Goal: Task Accomplishment & Management: Manage account settings

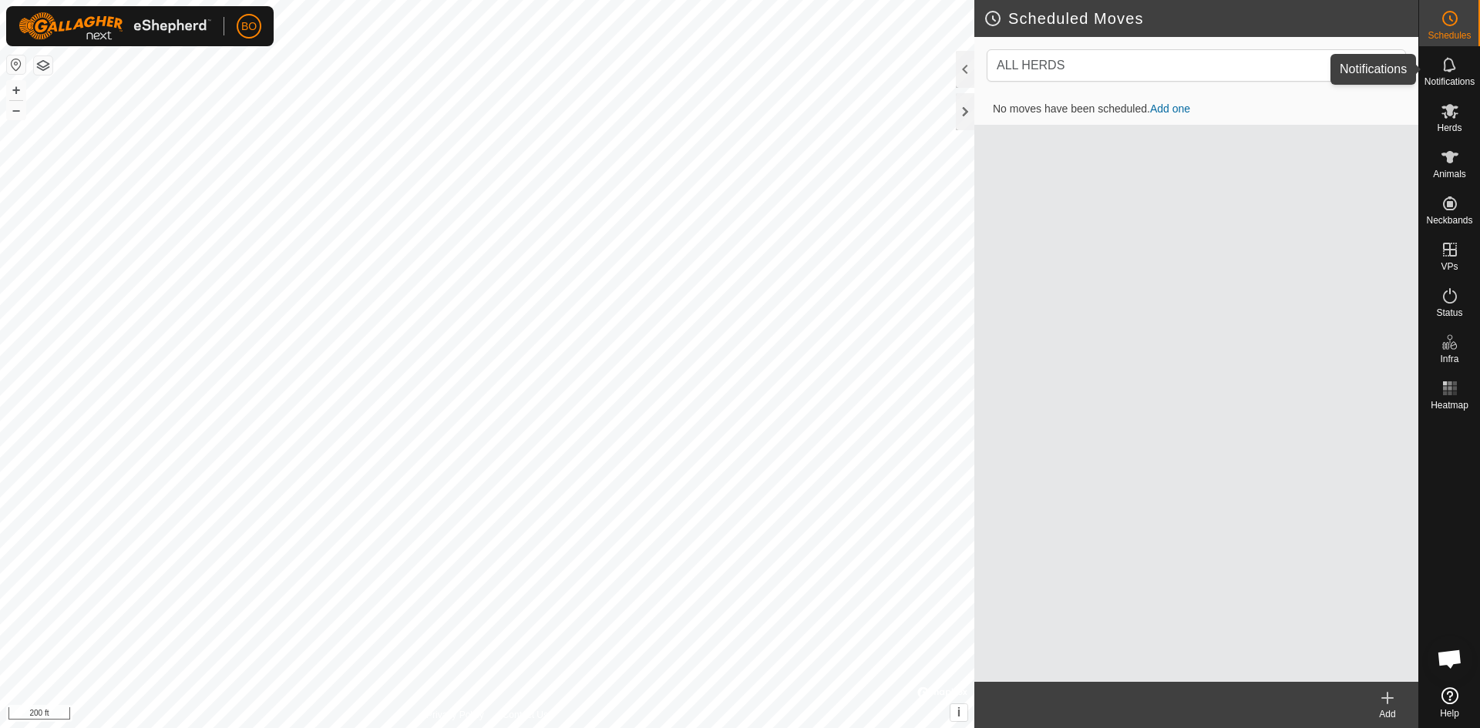
click at [1462, 71] on es-notification-svg-icon at bounding box center [1450, 64] width 28 height 25
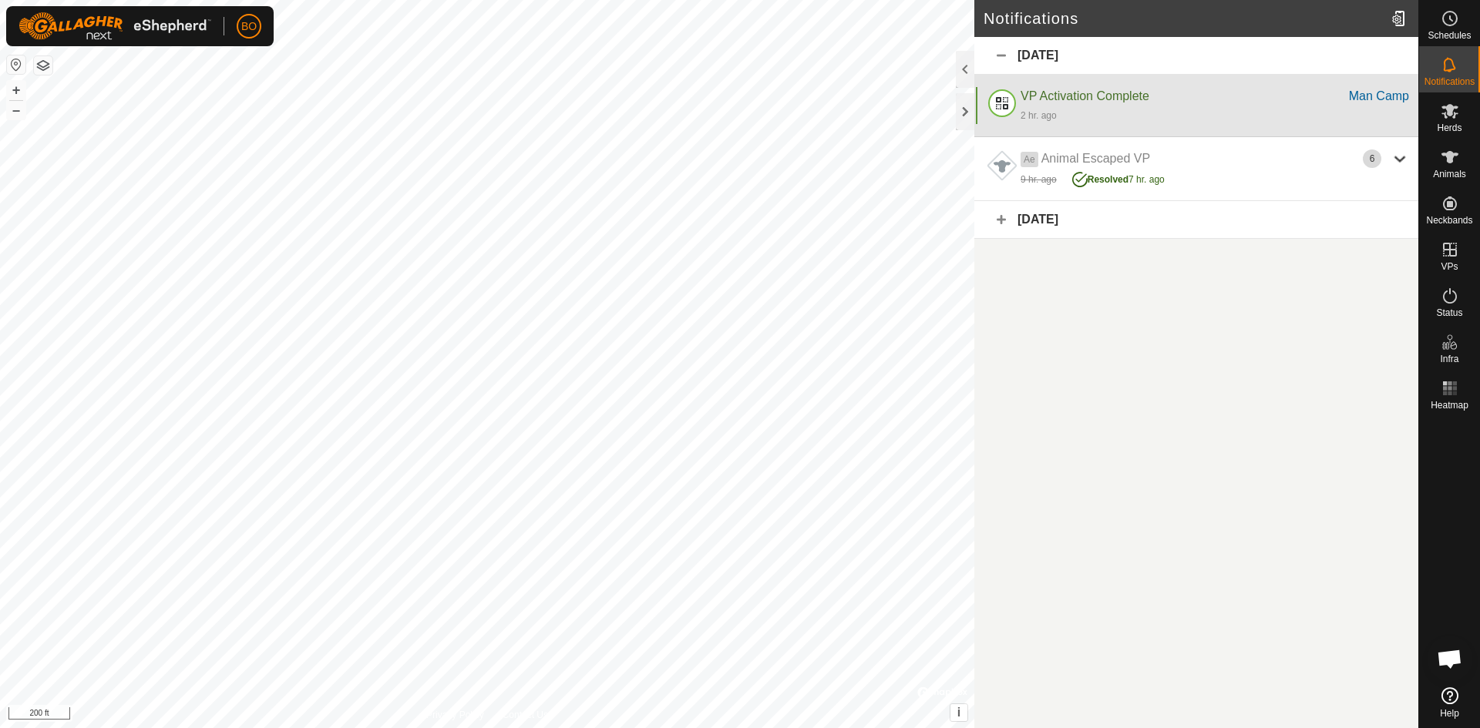
click at [1067, 110] on div "2 hr. ago" at bounding box center [1214, 115] width 388 height 18
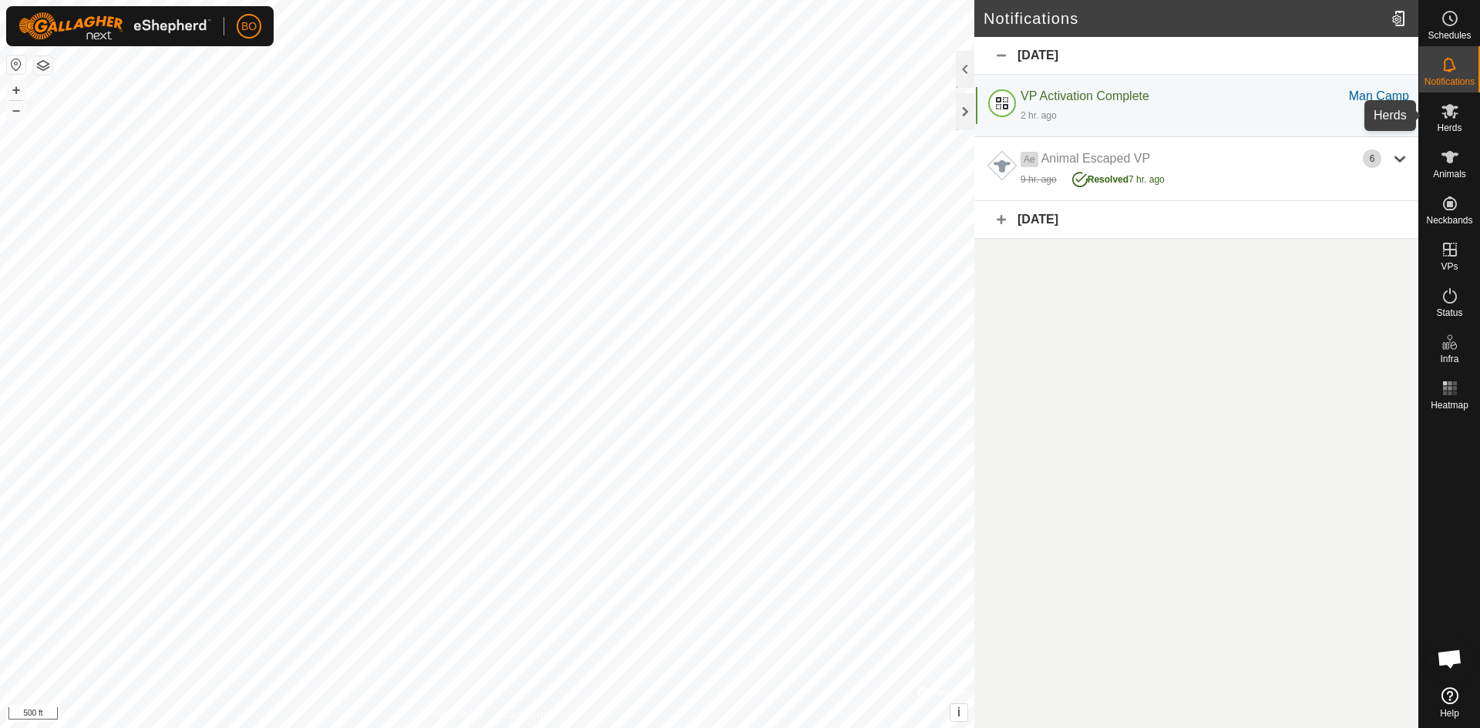
click at [1454, 109] on icon at bounding box center [1449, 111] width 18 height 18
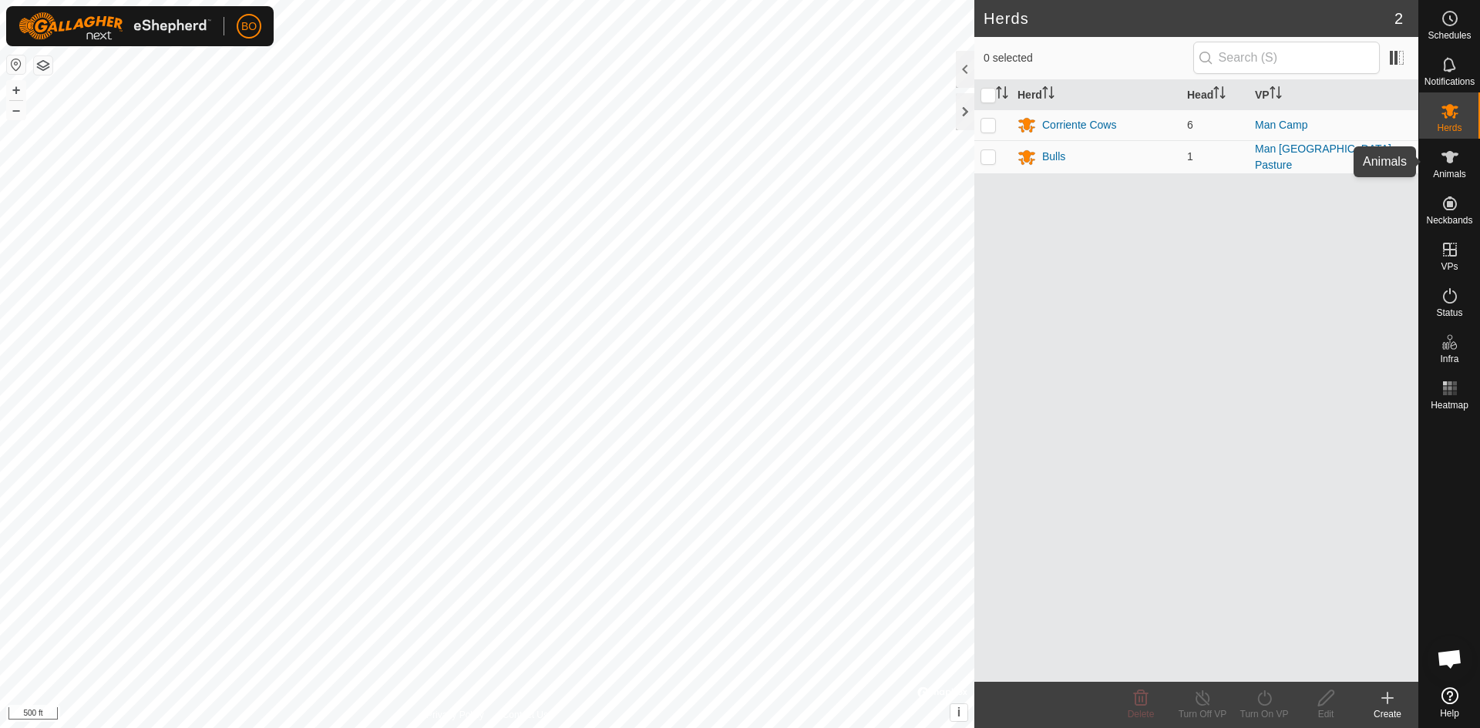
click at [1447, 181] on div "Animals" at bounding box center [1449, 162] width 61 height 46
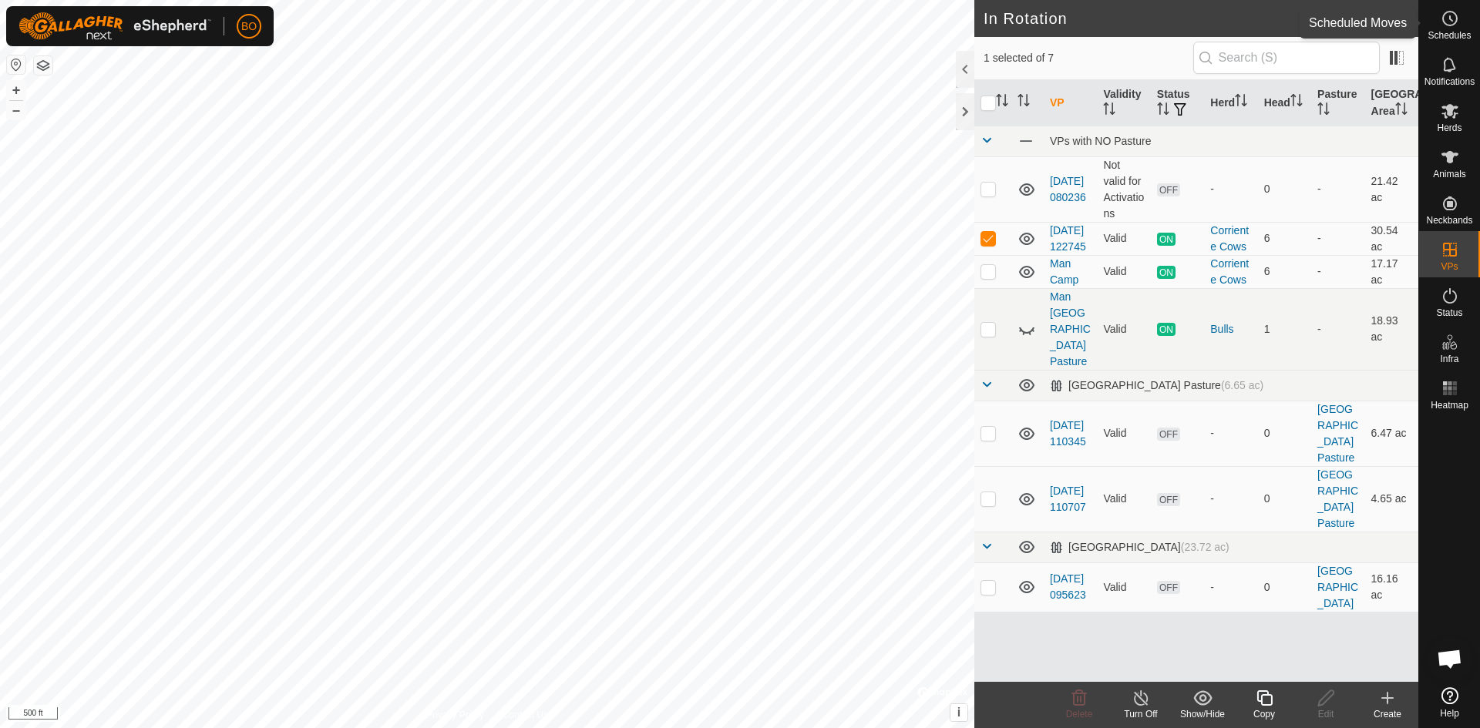
click at [1462, 28] on es-schedule-vp-svg-icon at bounding box center [1450, 18] width 28 height 25
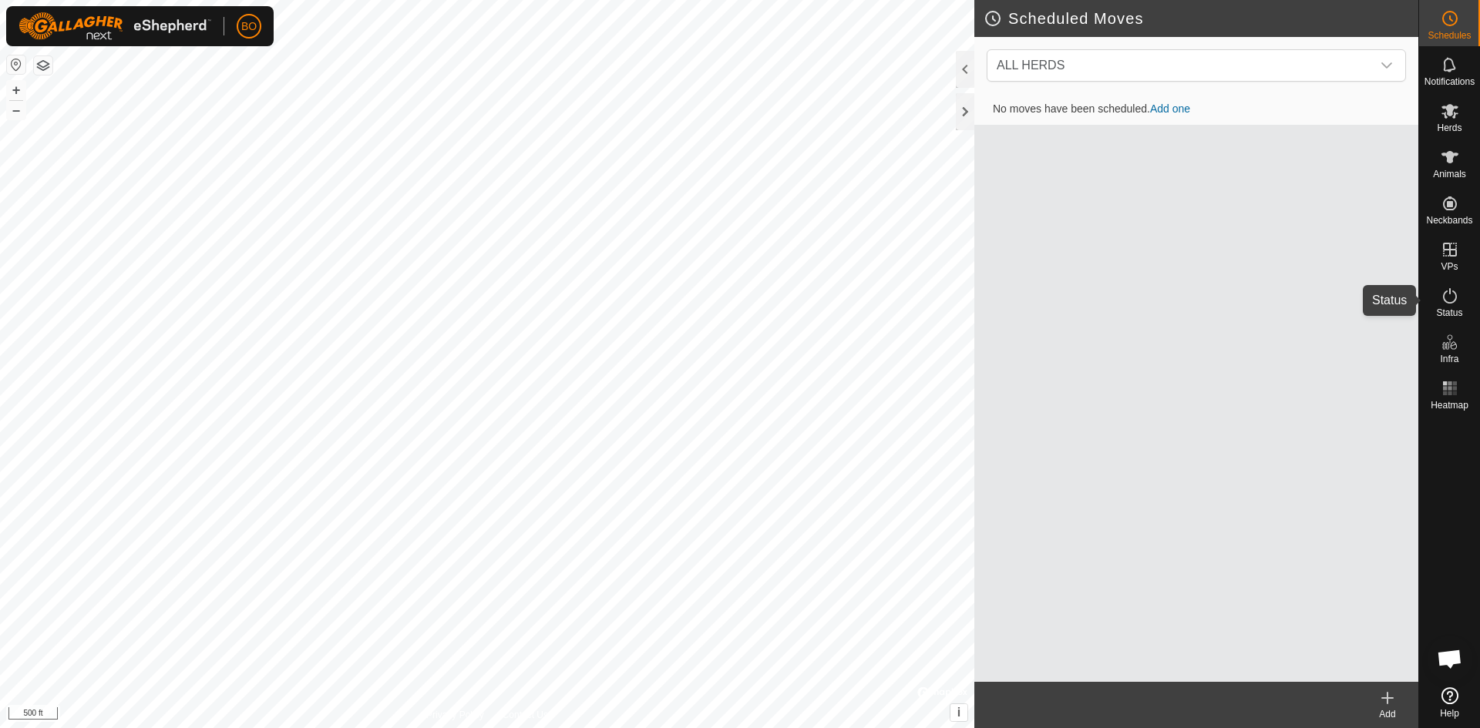
click at [1440, 306] on es-activation-svg-icon at bounding box center [1450, 296] width 28 height 25
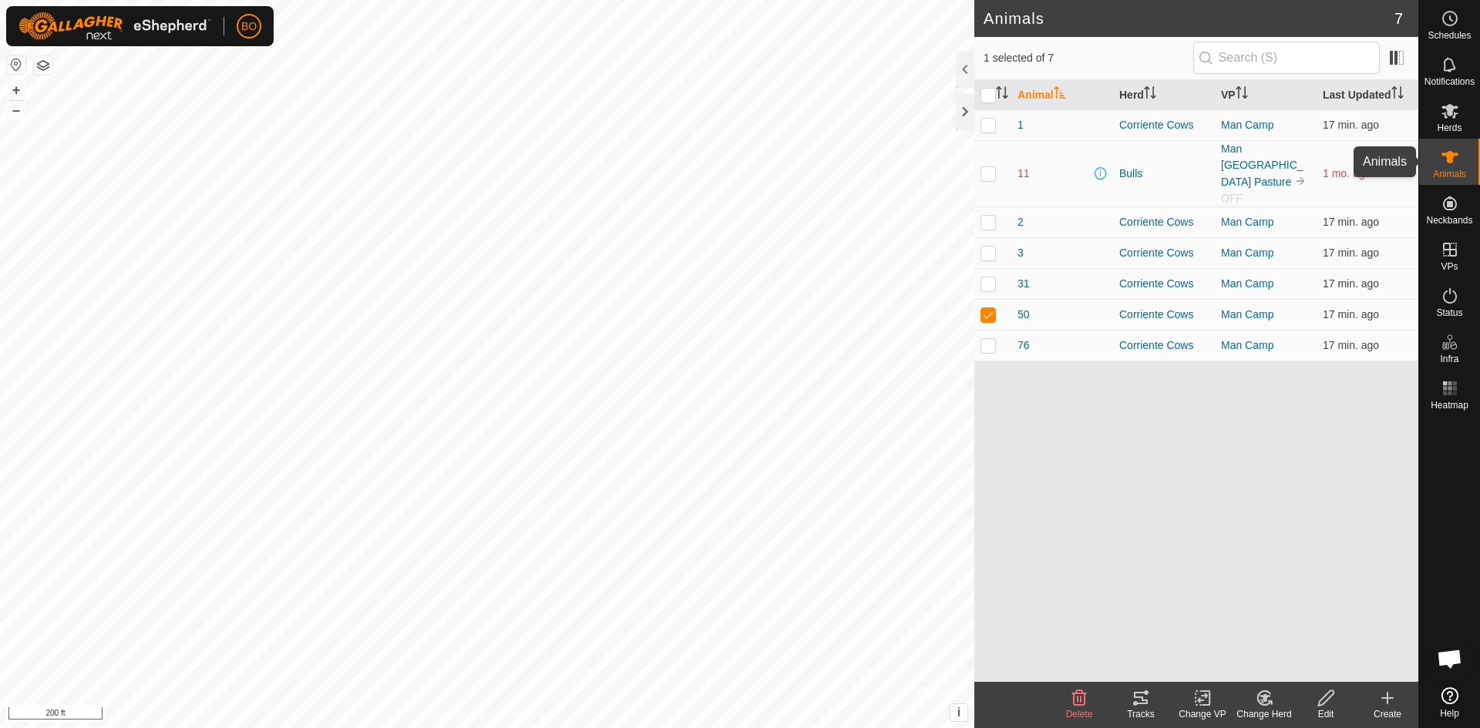
click at [1462, 167] on es-animals-svg-icon at bounding box center [1450, 157] width 28 height 25
click at [1454, 126] on span "Herds" at bounding box center [1449, 127] width 25 height 9
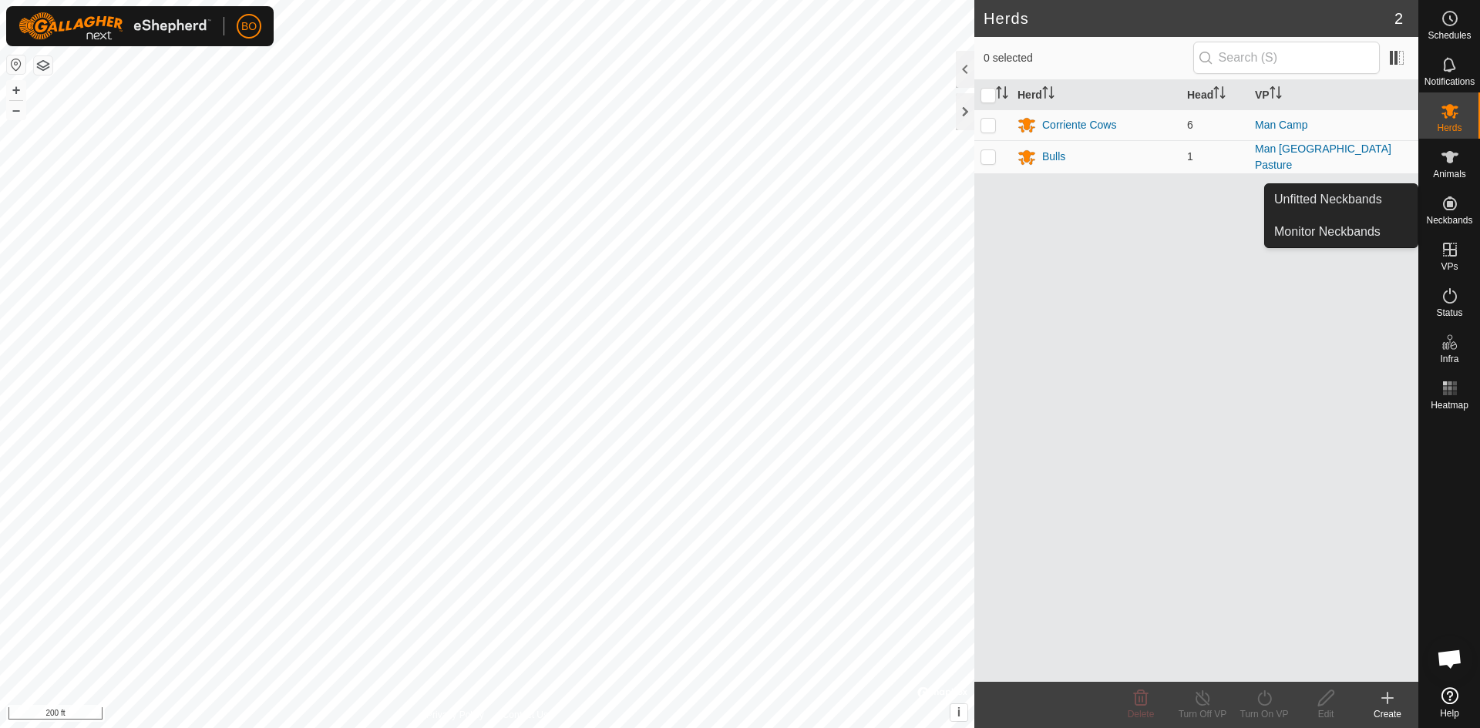
click at [1448, 219] on span "Neckbands" at bounding box center [1449, 220] width 46 height 9
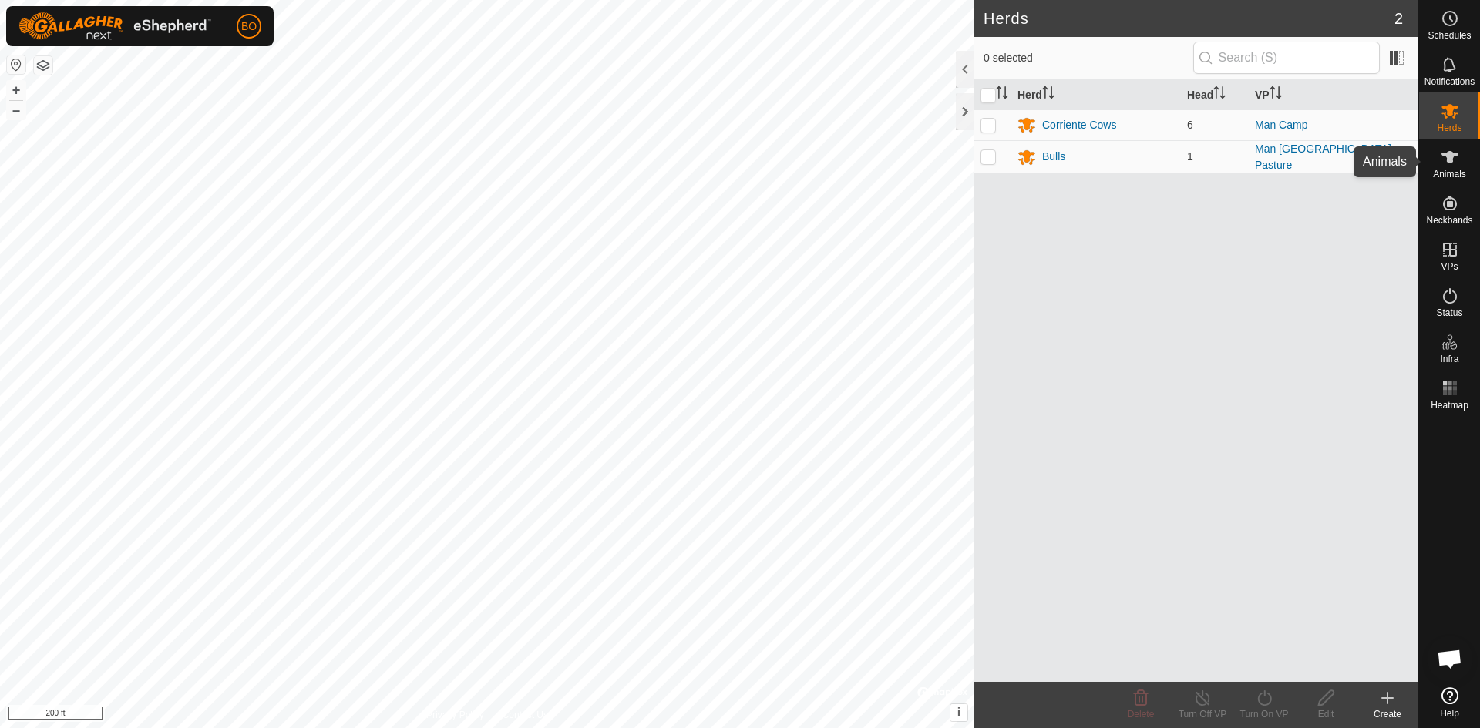
click at [1456, 173] on span "Animals" at bounding box center [1449, 174] width 33 height 9
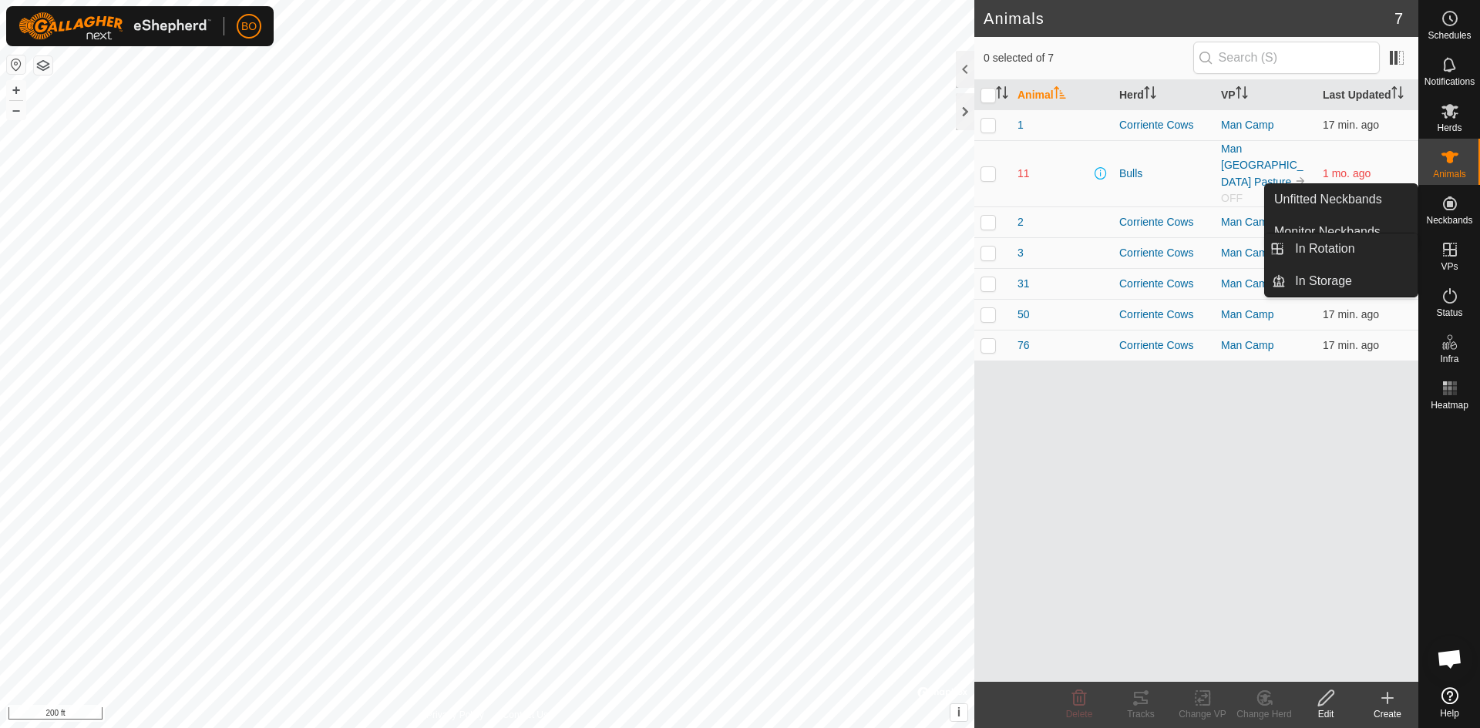
click at [1453, 256] on icon at bounding box center [1450, 250] width 14 height 14
click at [1441, 260] on es-virtualpaddocks-svg-icon at bounding box center [1450, 249] width 28 height 25
click at [1459, 244] on es-virtualpaddocks-svg-icon at bounding box center [1450, 249] width 28 height 25
click at [1454, 250] on icon at bounding box center [1450, 250] width 14 height 14
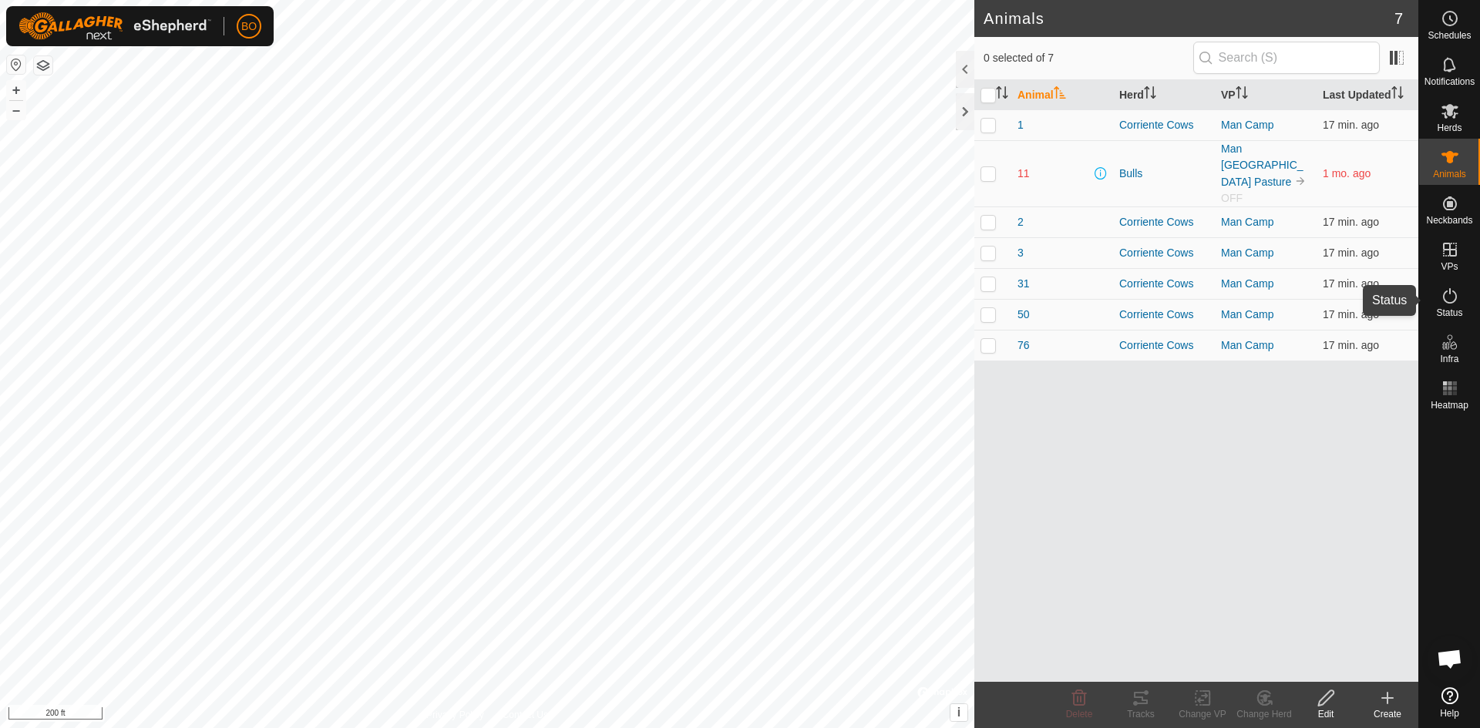
click at [1442, 307] on es-activation-svg-icon at bounding box center [1450, 296] width 28 height 25
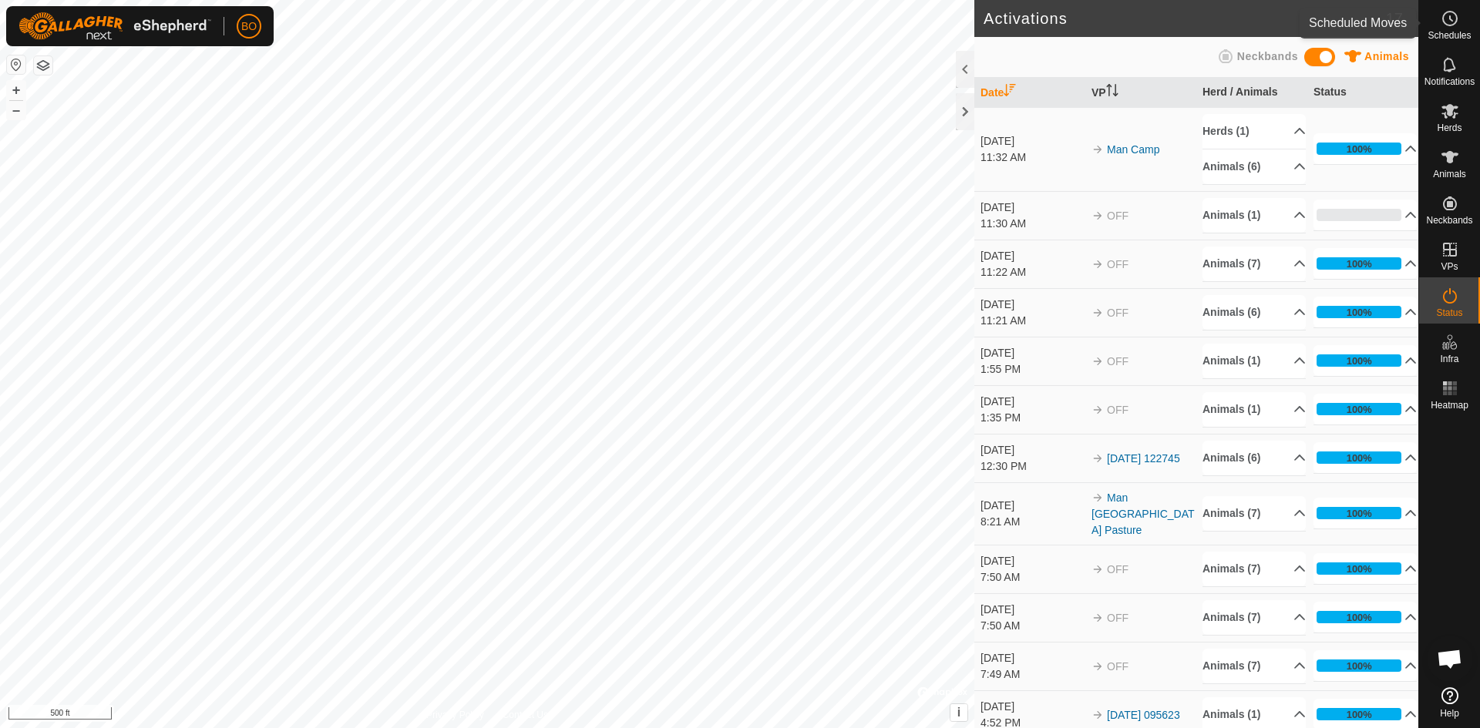
click at [1451, 40] on span "Schedules" at bounding box center [1448, 35] width 43 height 9
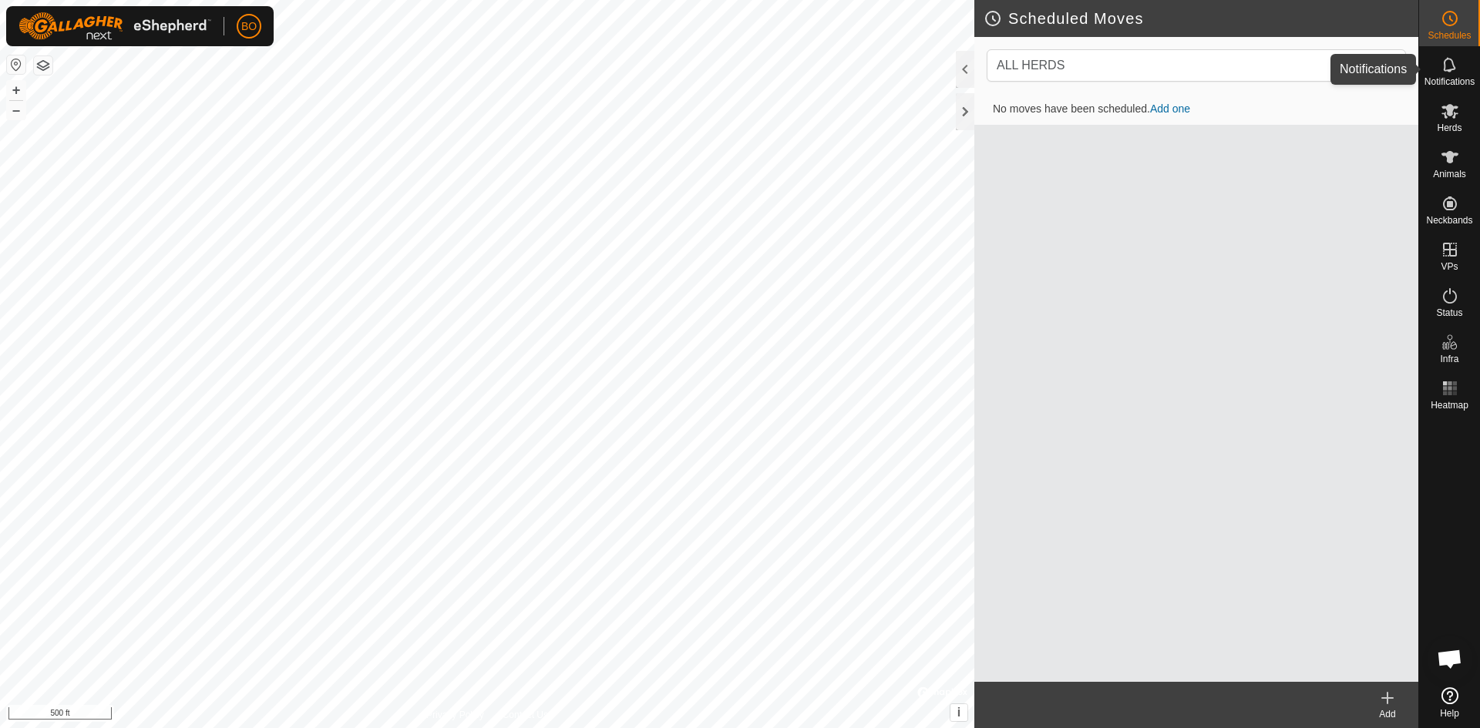
click at [1444, 87] on div "Notifications" at bounding box center [1449, 69] width 61 height 46
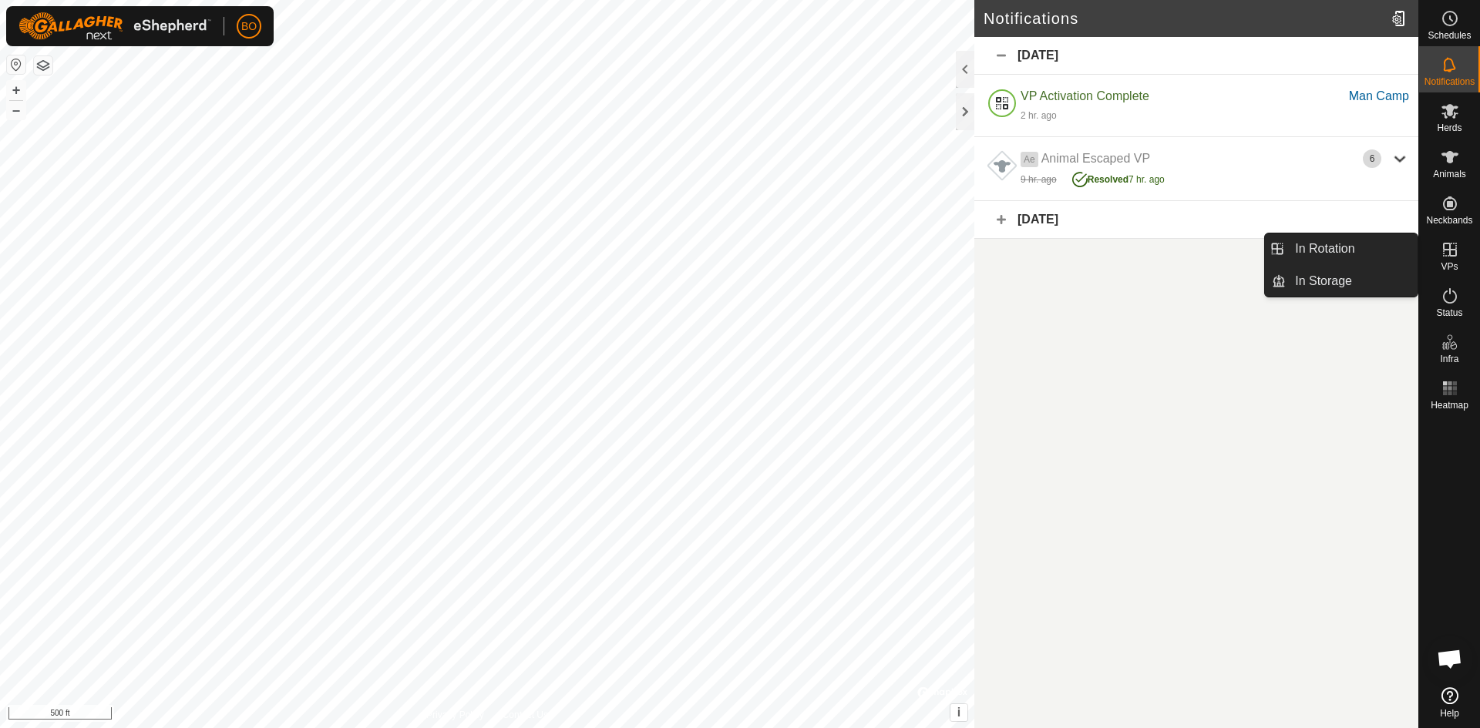
click at [1447, 247] on icon at bounding box center [1449, 249] width 18 height 18
click at [1390, 264] on link "In Rotation" at bounding box center [1352, 249] width 132 height 31
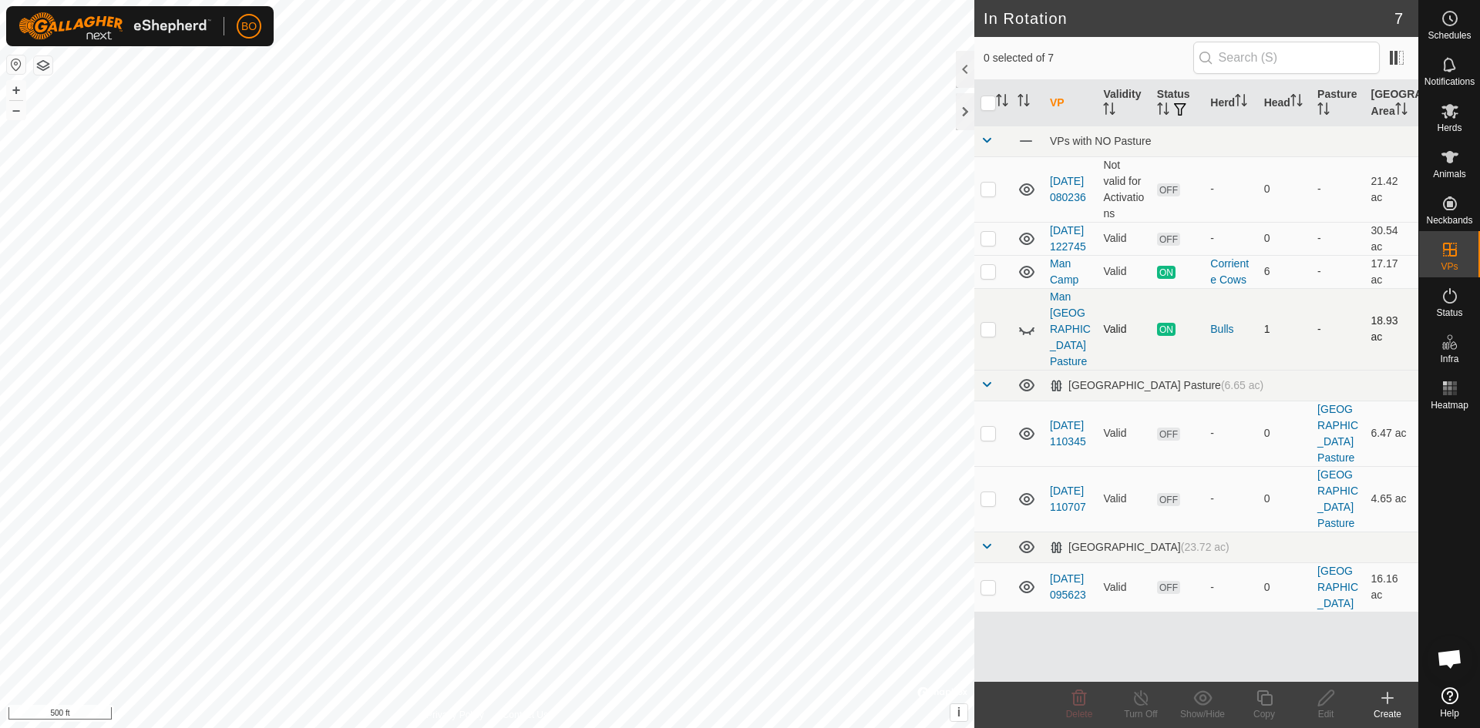
click at [980, 338] on td at bounding box center [992, 329] width 37 height 82
checkbox input "true"
click at [1155, 711] on div "Turn Off" at bounding box center [1141, 715] width 62 height 14
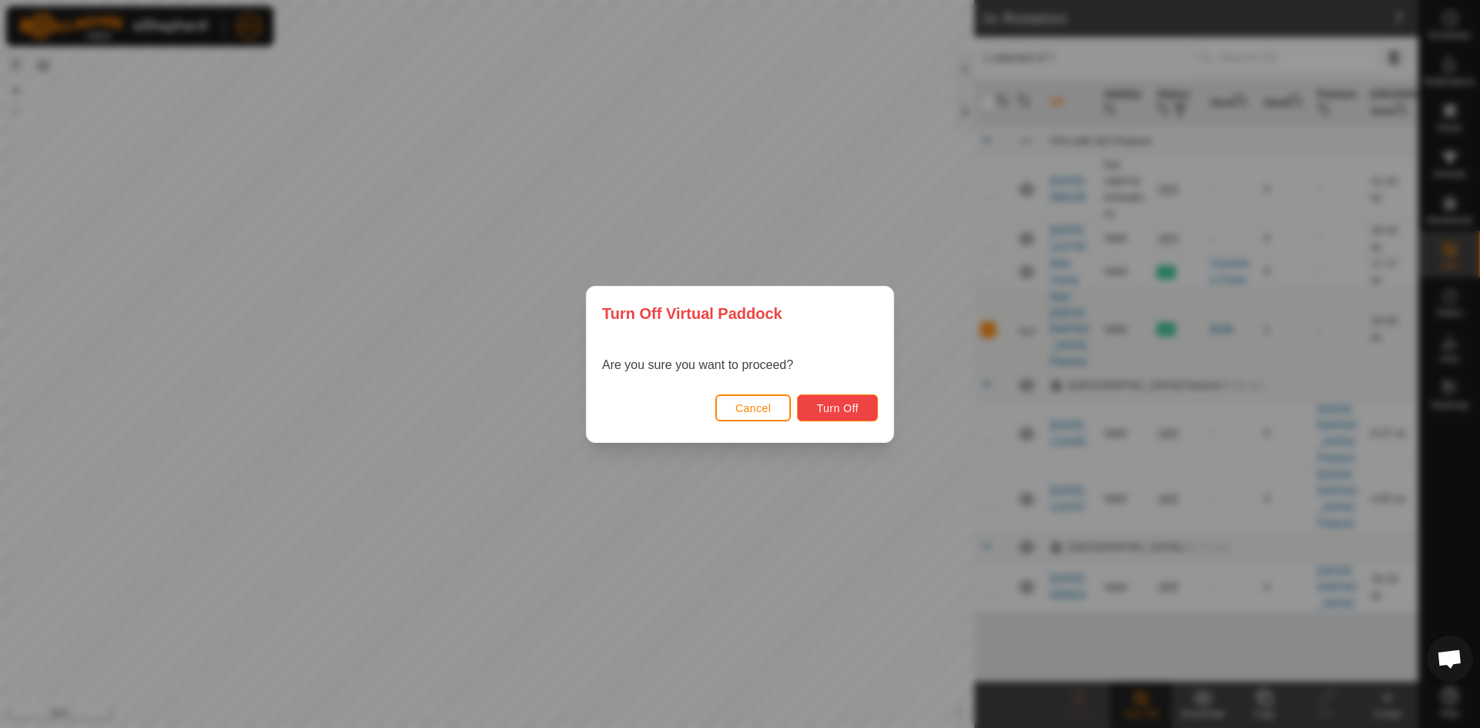
click at [839, 412] on span "Turn Off" at bounding box center [837, 408] width 42 height 12
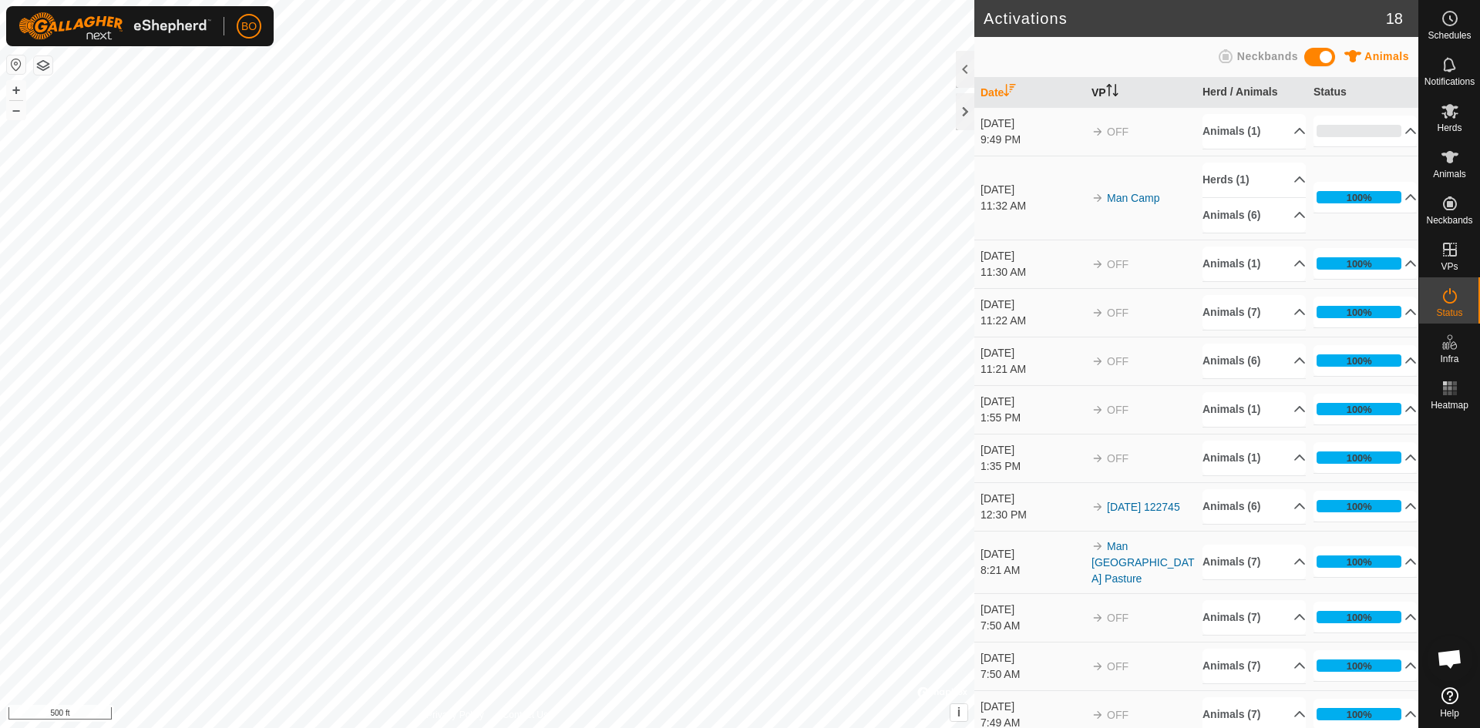
click at [1094, 92] on th "VP" at bounding box center [1140, 93] width 111 height 30
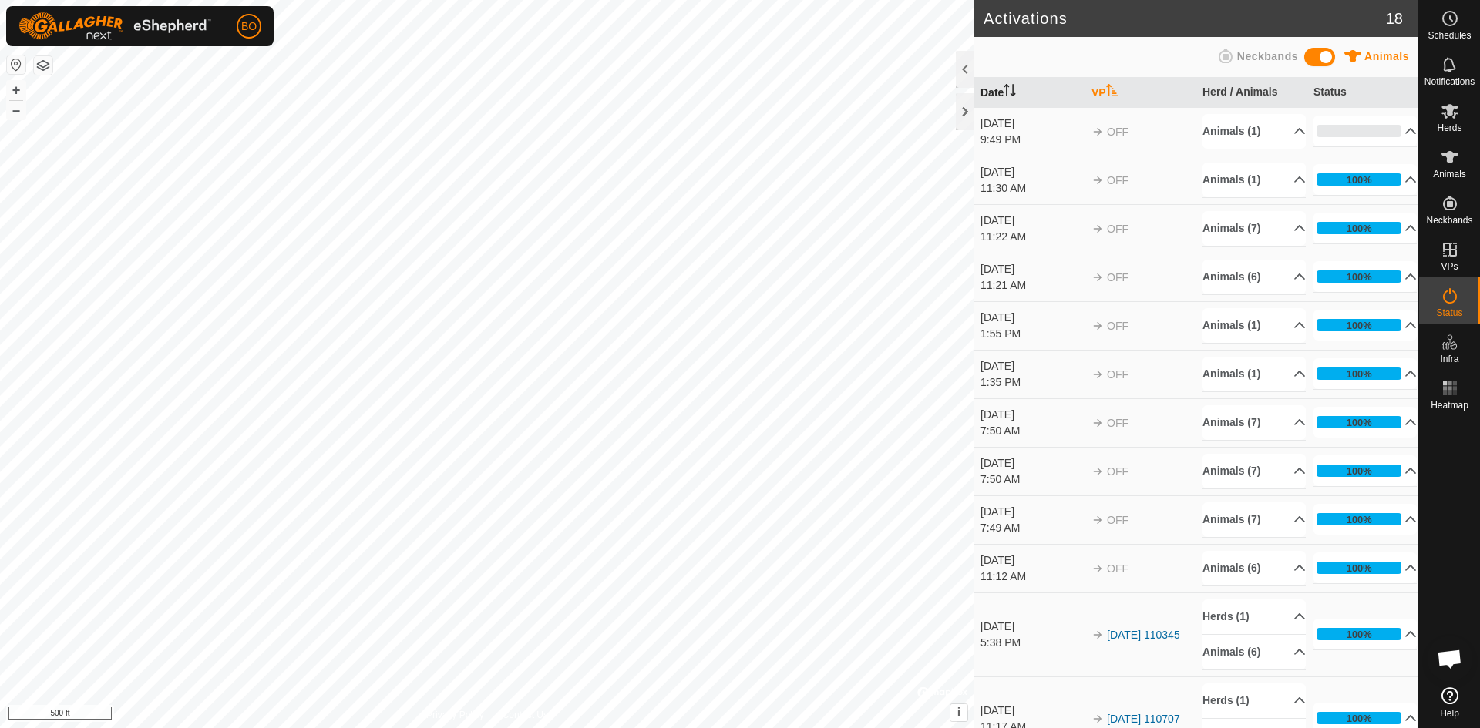
click at [1014, 90] on icon "Activate to sort" at bounding box center [1009, 90] width 12 height 12
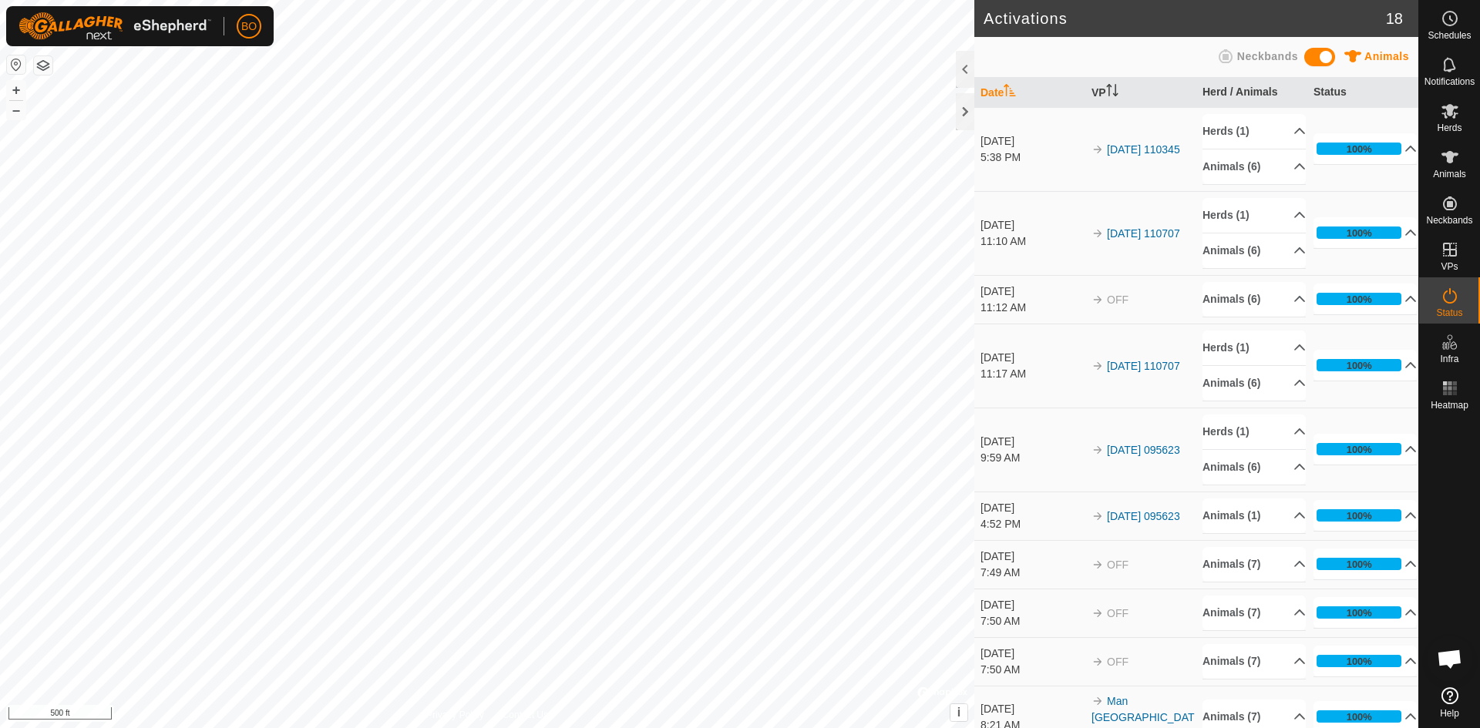
click at [1246, 59] on span "Neckbands" at bounding box center [1267, 56] width 61 height 12
click at [1326, 55] on span at bounding box center [1319, 57] width 31 height 18
click at [1450, 127] on span "Herds" at bounding box center [1449, 127] width 25 height 9
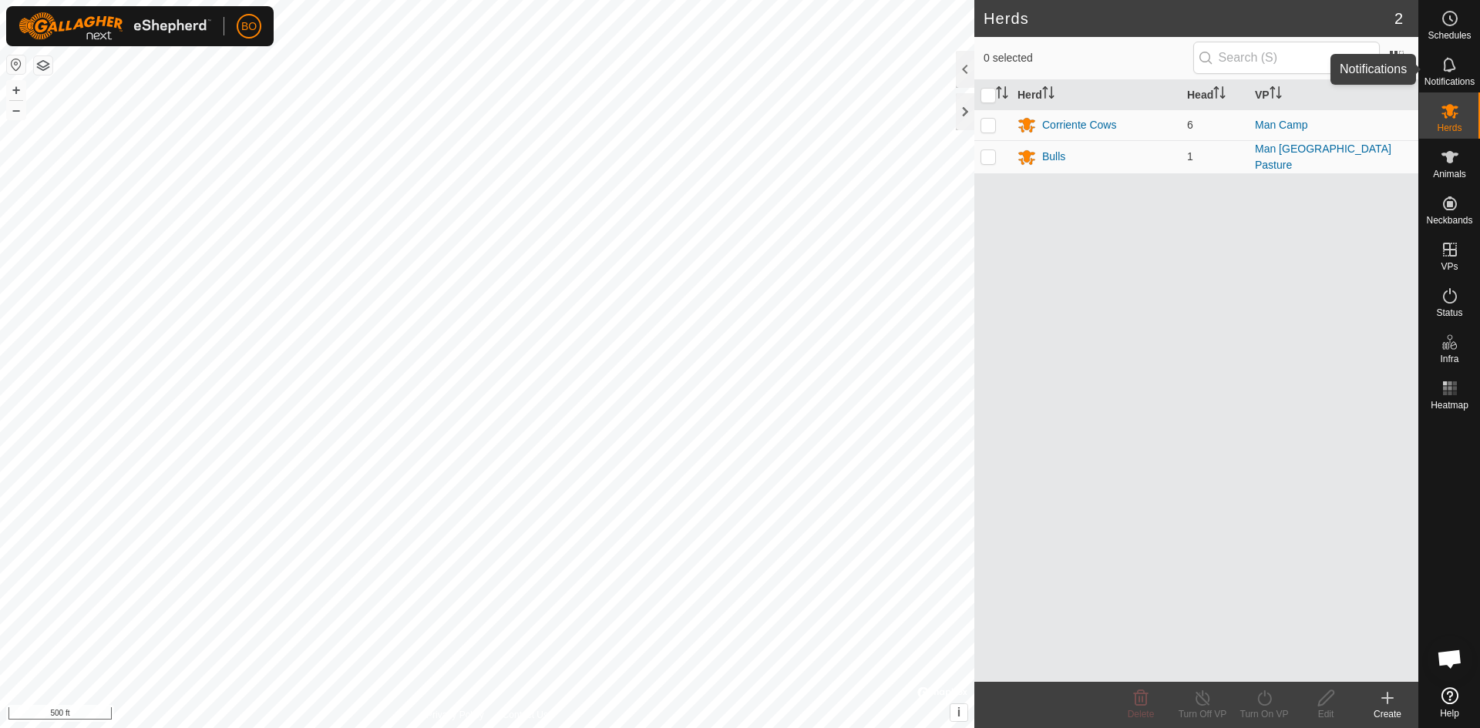
click at [1433, 63] on div "Notifications" at bounding box center [1449, 69] width 61 height 46
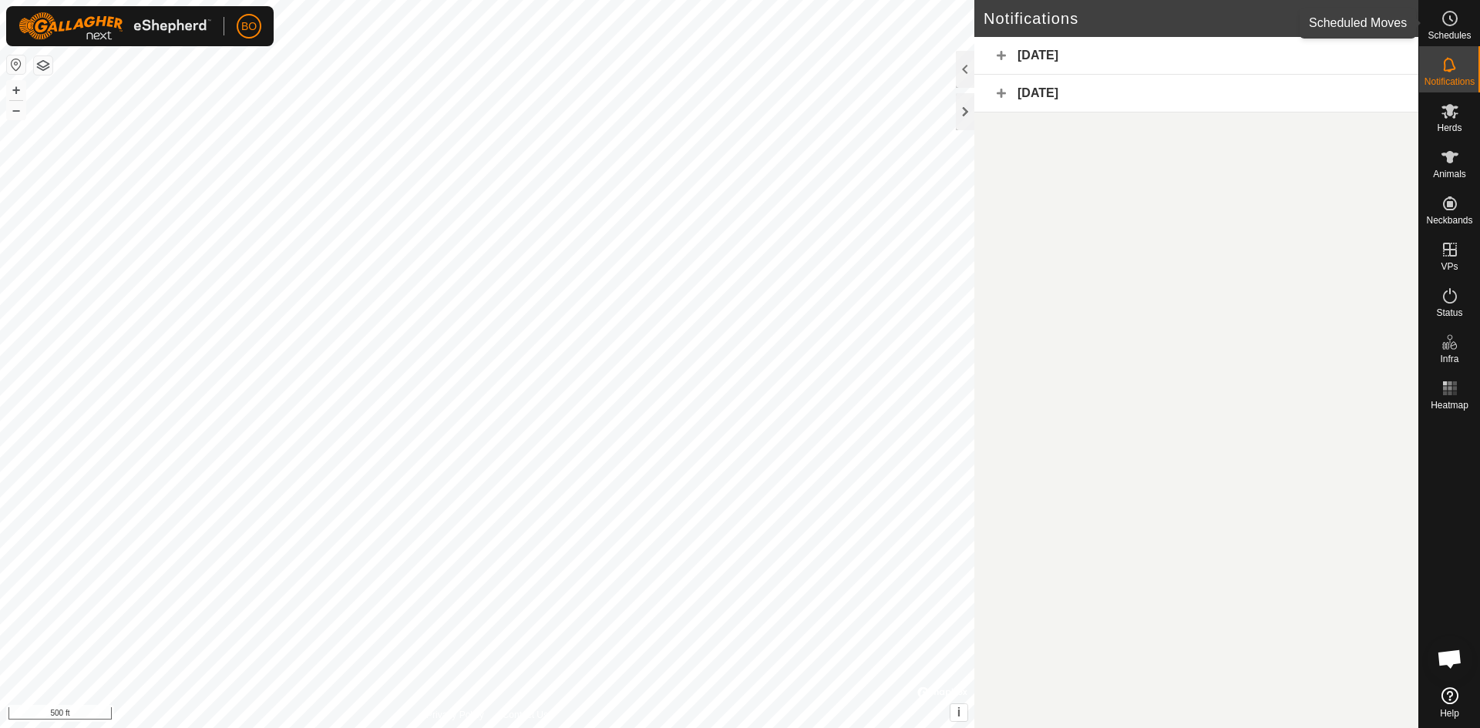
click at [1440, 29] on es-schedule-vp-svg-icon at bounding box center [1450, 18] width 28 height 25
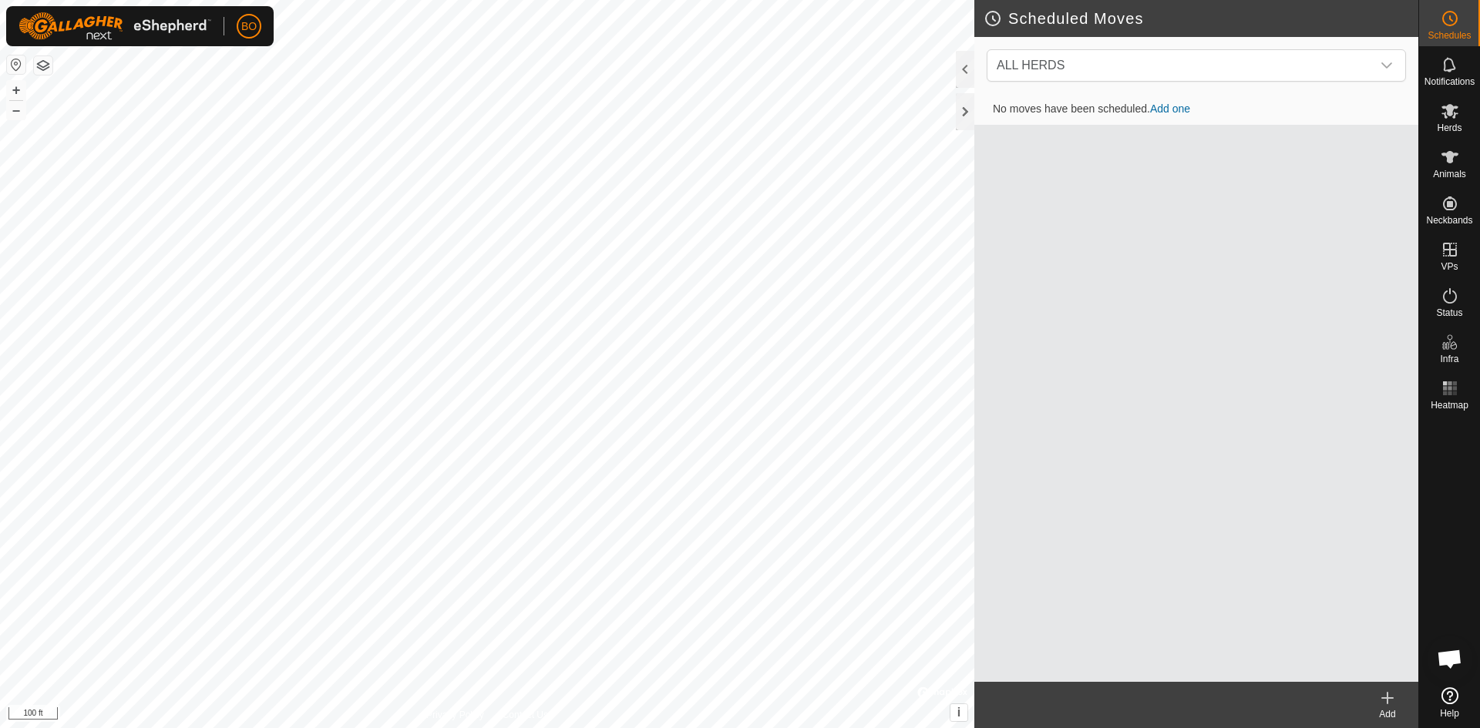
click at [1053, 536] on div "Scheduled Moves ALL HERDS No moves have been scheduled. Add one Add Privacy Pol…" at bounding box center [709, 364] width 1418 height 728
click at [15, 72] on button "button" at bounding box center [16, 64] width 18 height 18
click at [1450, 83] on span "Notifications" at bounding box center [1449, 81] width 50 height 9
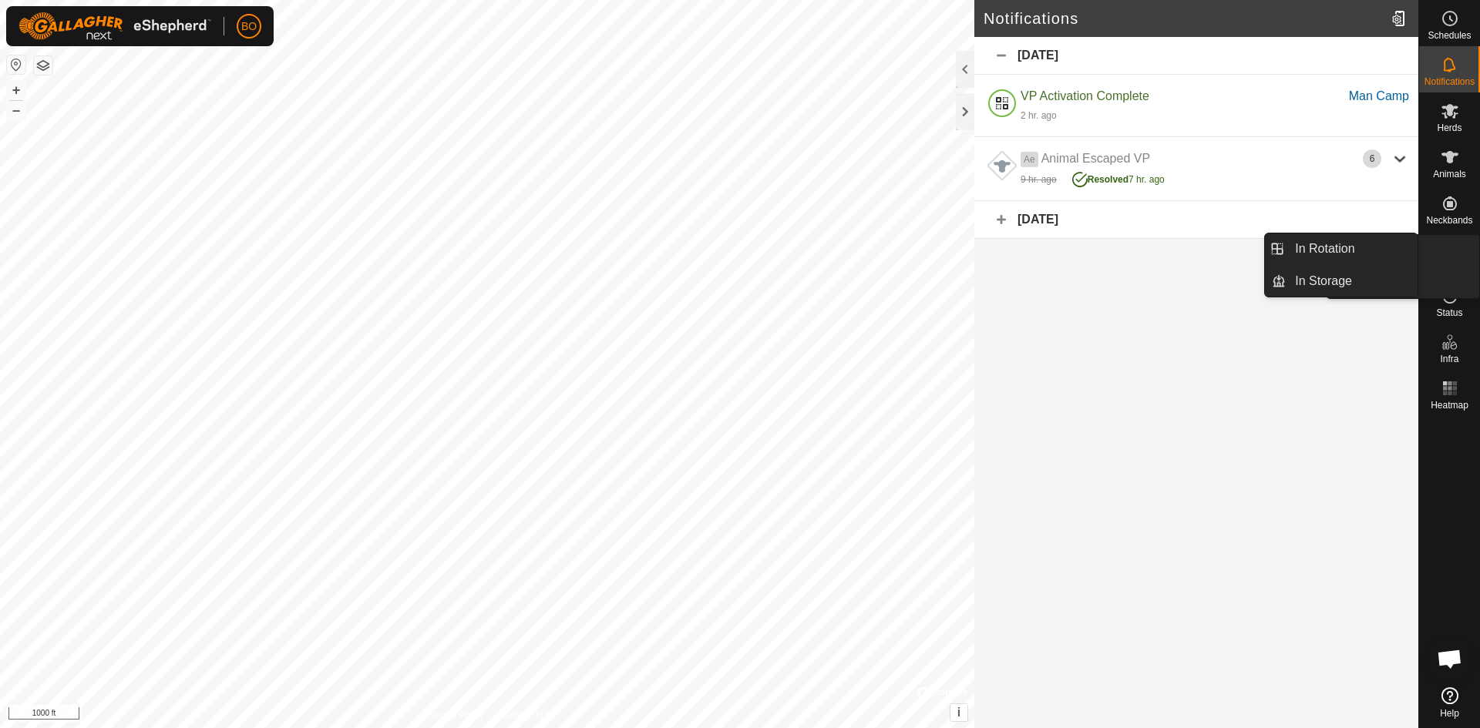
drag, startPoint x: 1443, startPoint y: 231, endPoint x: 1443, endPoint y: 254, distance: 22.4
click at [1443, 254] on icon at bounding box center [1449, 249] width 18 height 18
click at [1361, 248] on link "In Rotation" at bounding box center [1352, 249] width 132 height 31
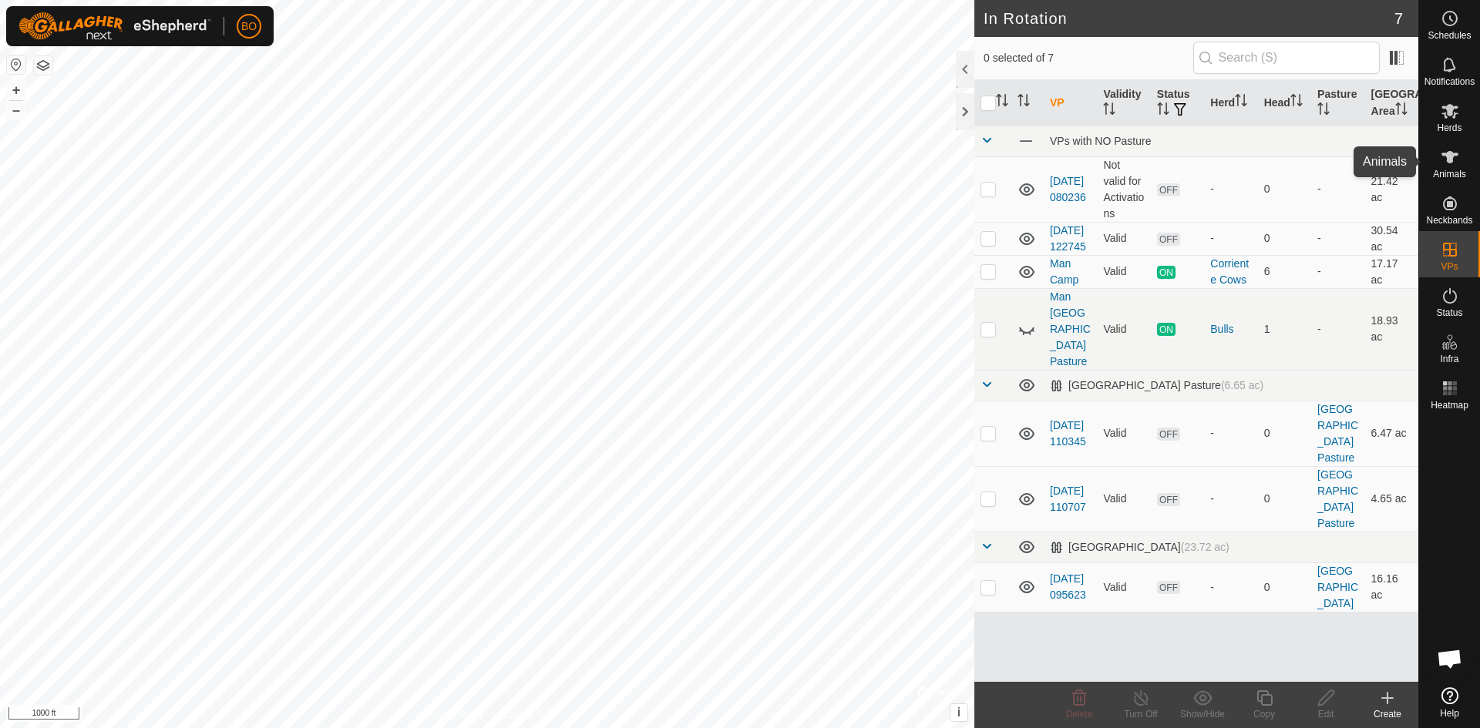
click at [1459, 182] on div "Animals" at bounding box center [1449, 162] width 61 height 46
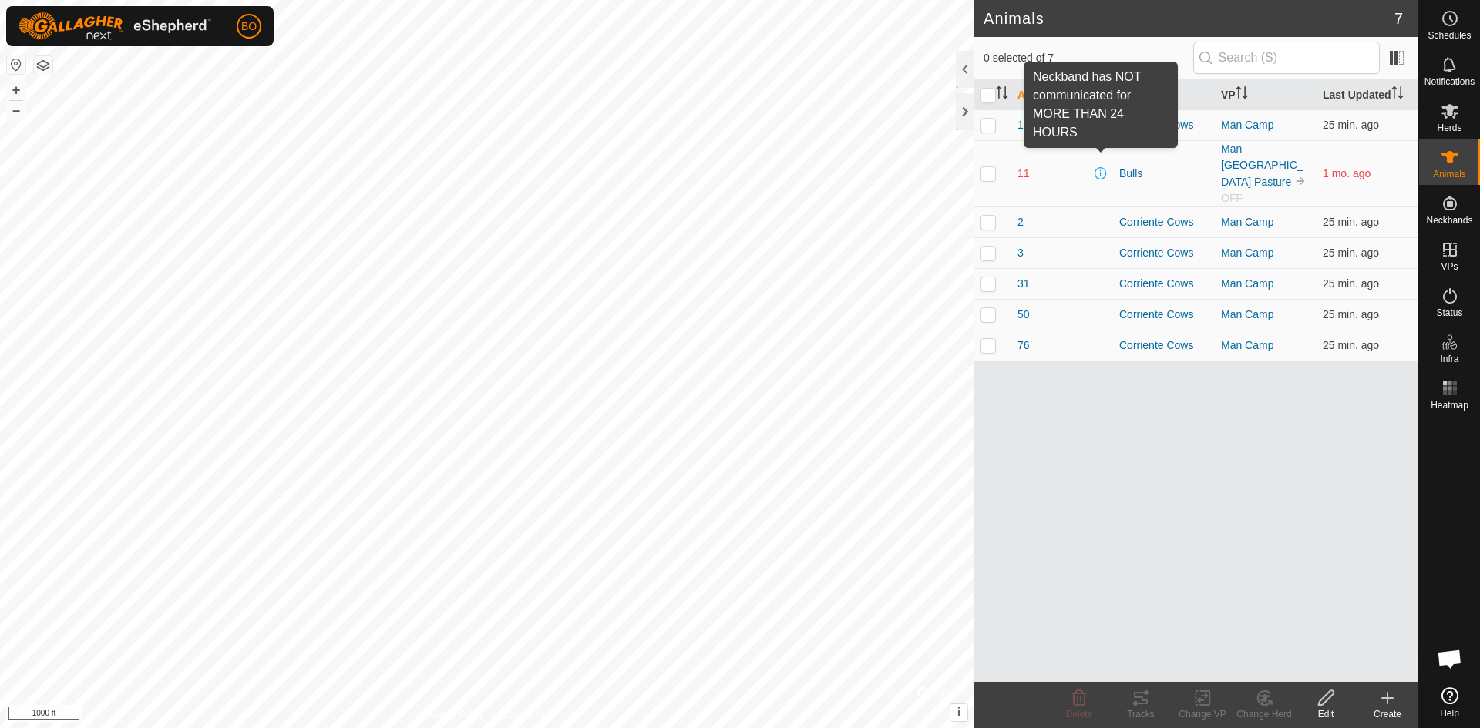
click at [1101, 167] on span at bounding box center [1100, 173] width 12 height 12
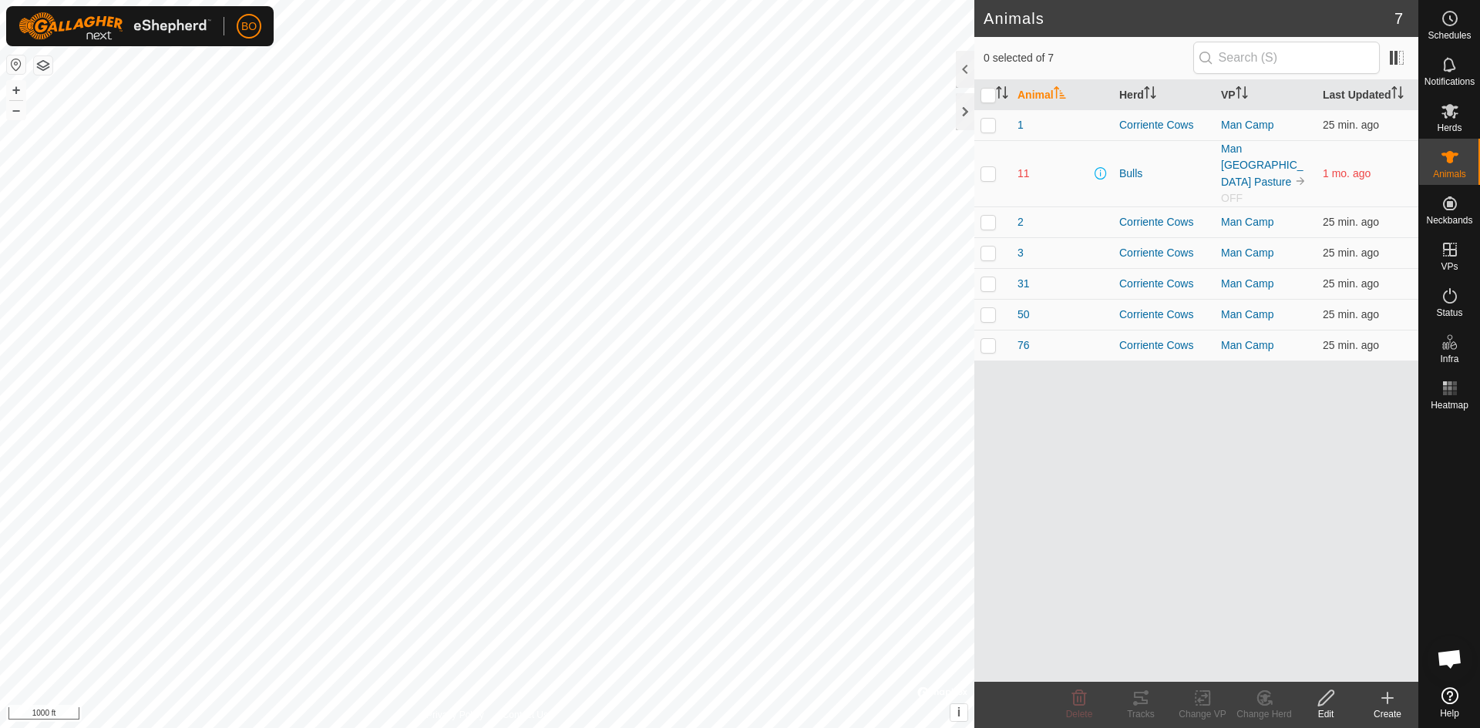
click at [992, 167] on p-checkbox at bounding box center [987, 173] width 15 height 12
checkbox input "true"
click at [1075, 708] on div "Delete" at bounding box center [1079, 715] width 62 height 14
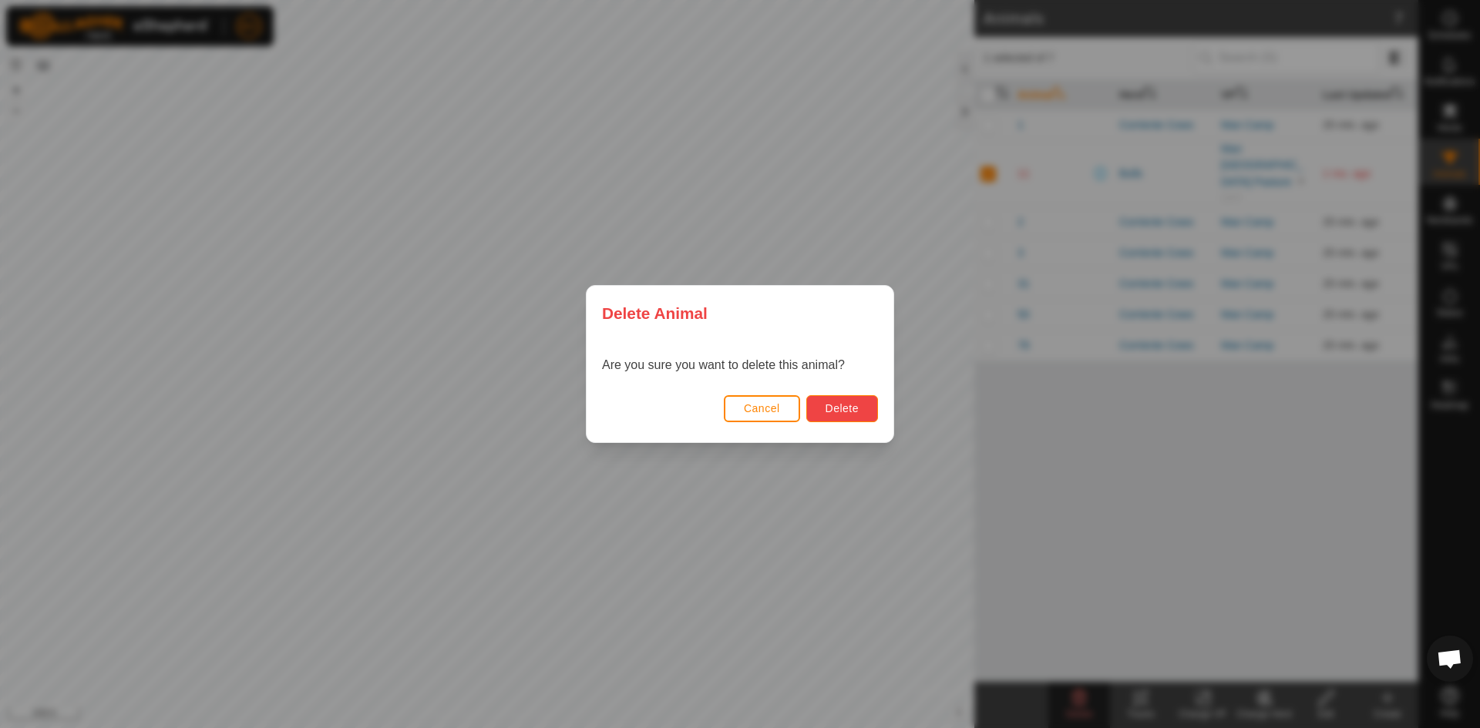
click at [838, 403] on span "Delete" at bounding box center [841, 408] width 33 height 12
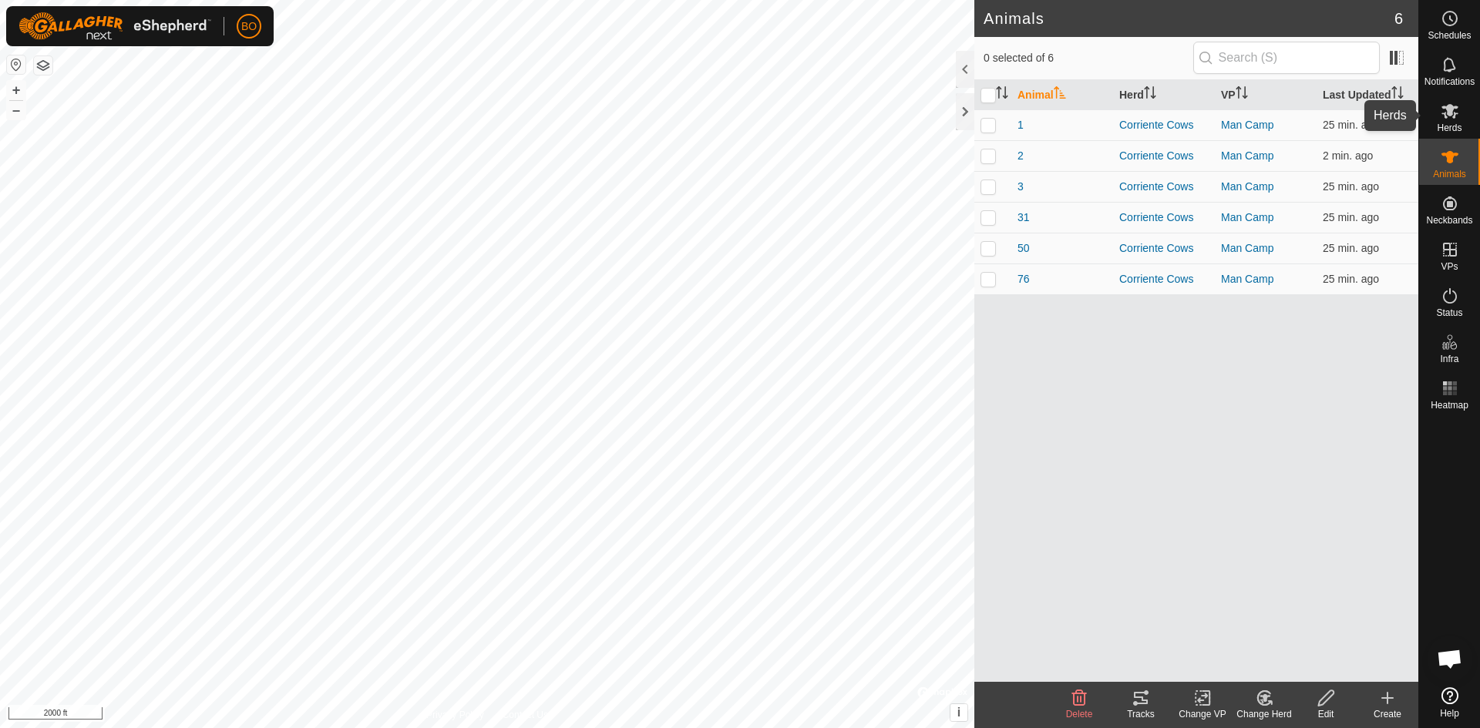
click at [1440, 108] on icon at bounding box center [1449, 111] width 18 height 18
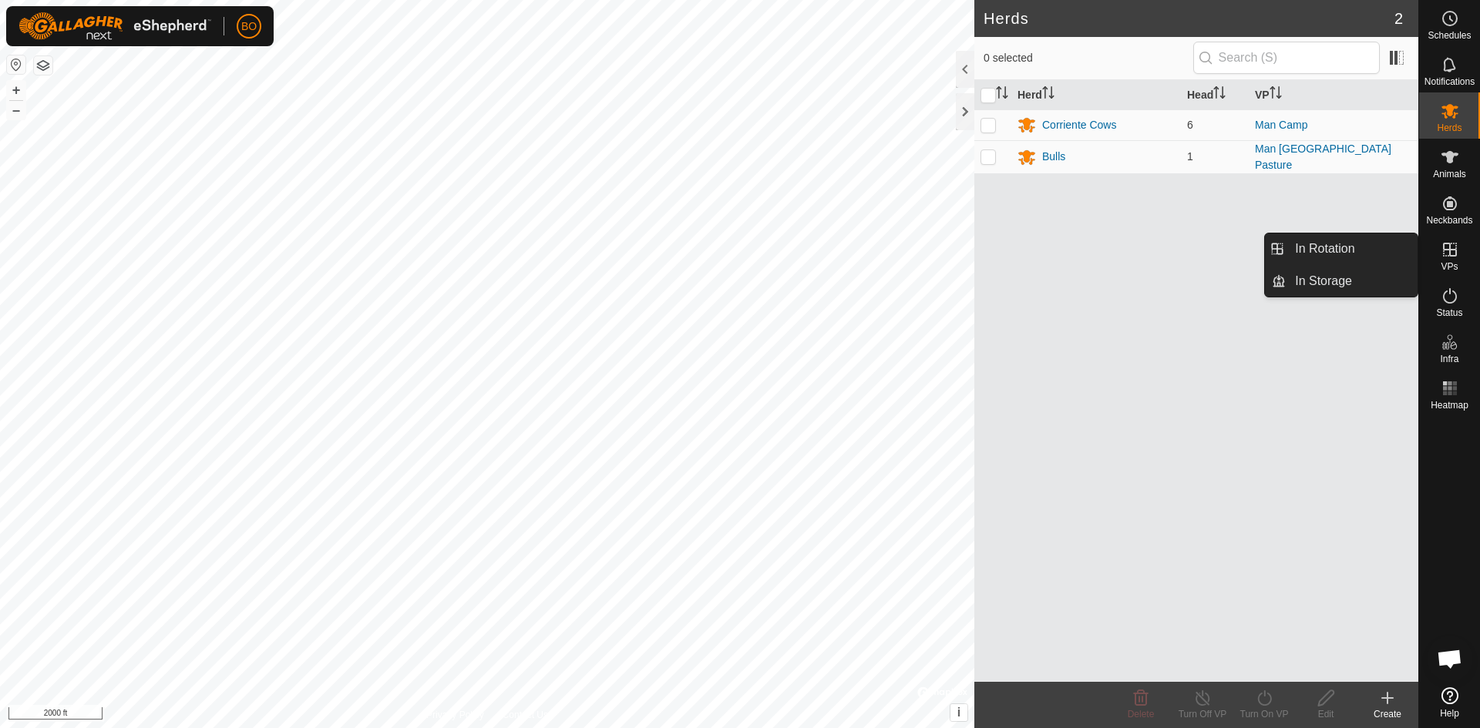
click at [1441, 247] on icon at bounding box center [1449, 249] width 18 height 18
click at [1339, 239] on link "In Rotation" at bounding box center [1352, 249] width 132 height 31
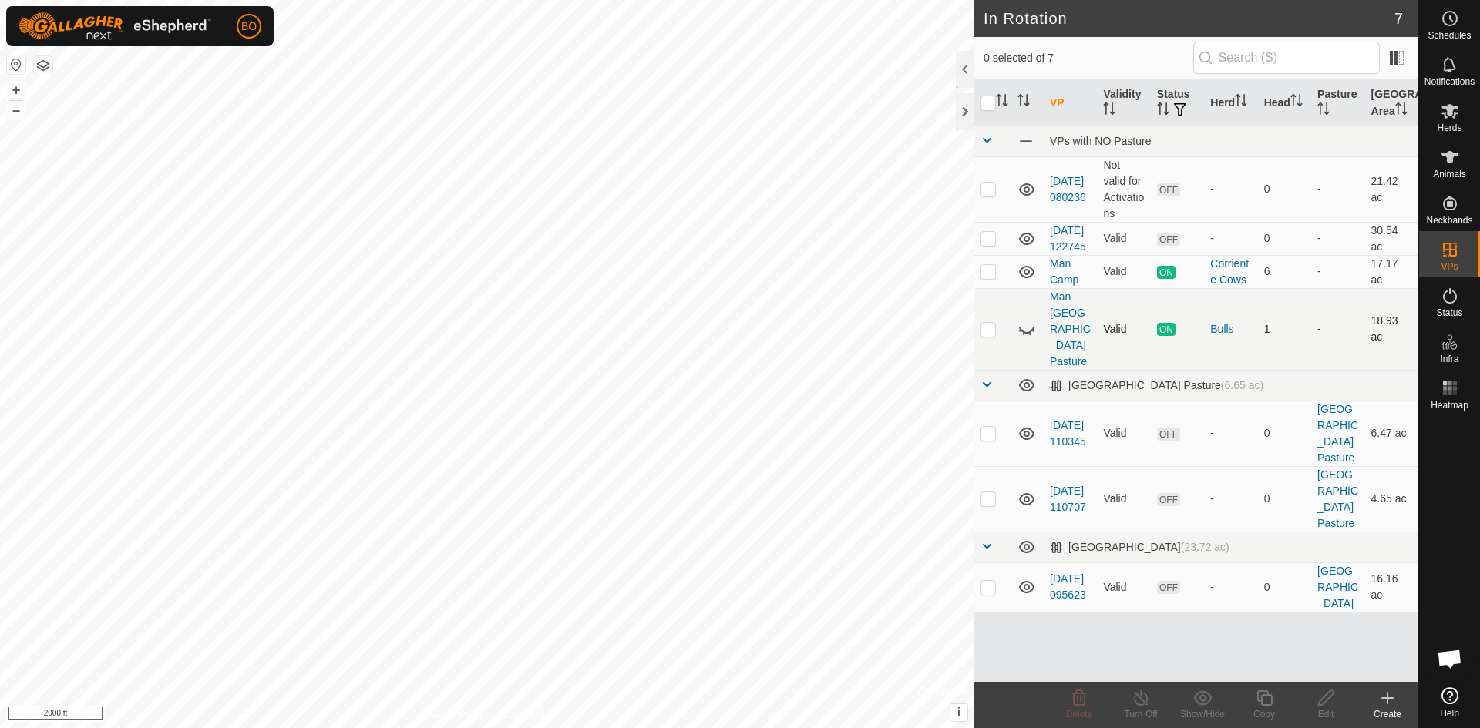
click at [1028, 338] on icon at bounding box center [1026, 329] width 18 height 18
click at [983, 335] on p-checkbox at bounding box center [987, 329] width 15 height 12
click at [991, 334] on p-checkbox at bounding box center [987, 329] width 15 height 12
click at [984, 335] on p-checkbox at bounding box center [987, 329] width 15 height 12
checkbox input "true"
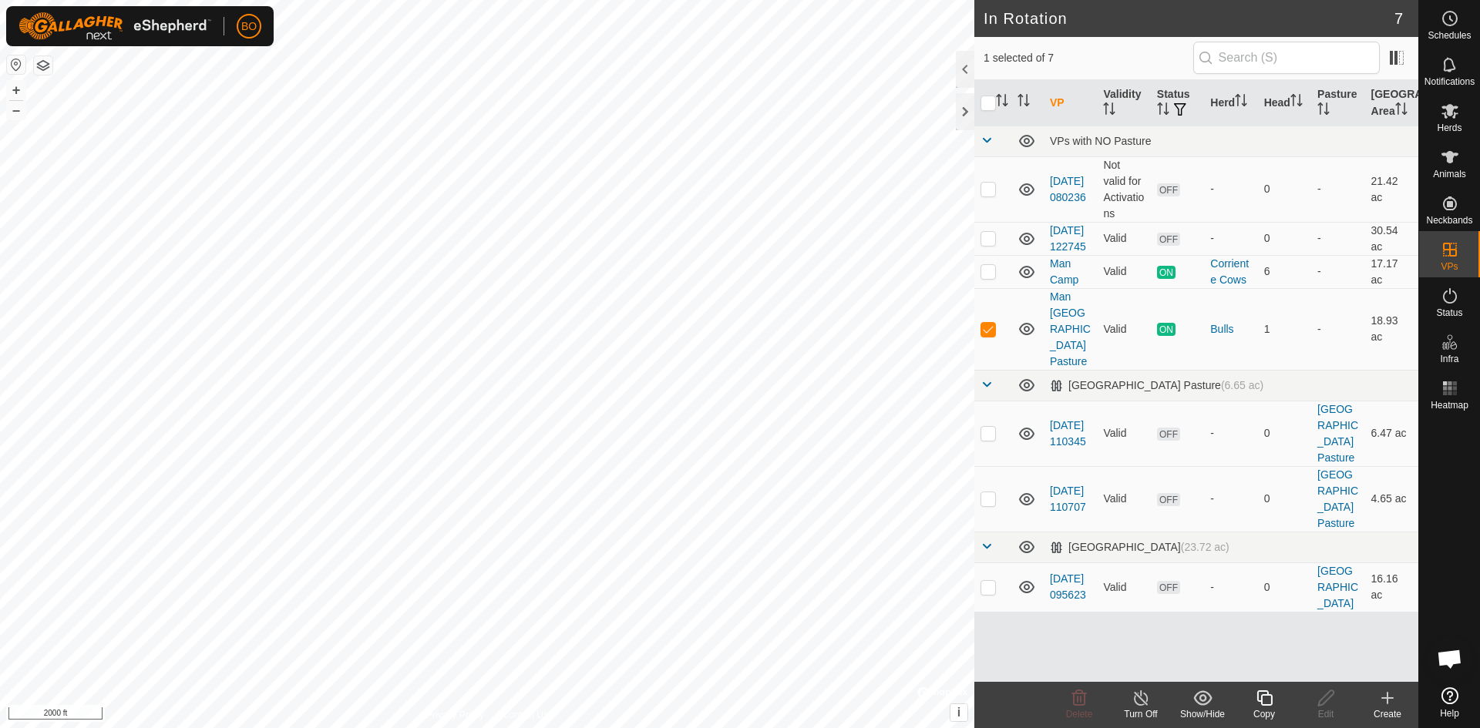
click at [1145, 698] on icon at bounding box center [1140, 698] width 19 height 18
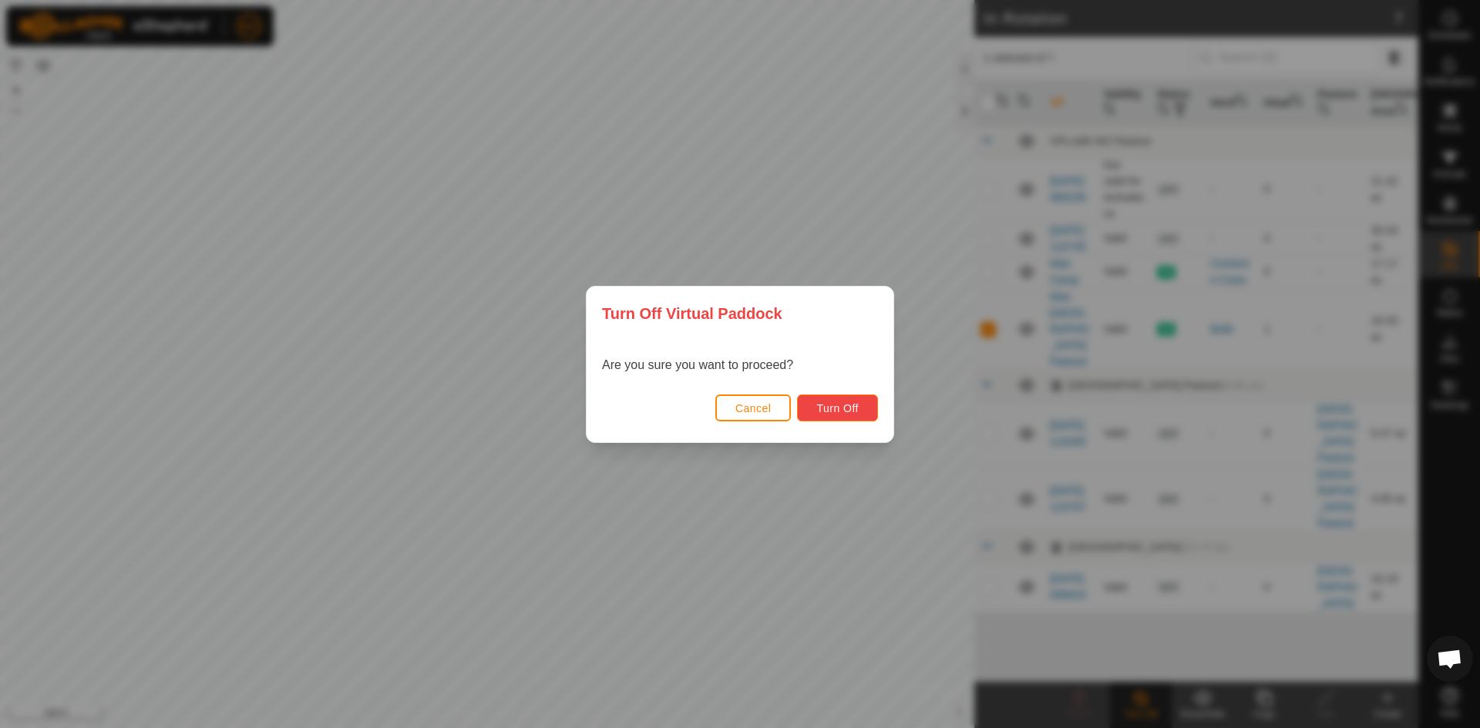
click at [840, 412] on span "Turn Off" at bounding box center [837, 408] width 42 height 12
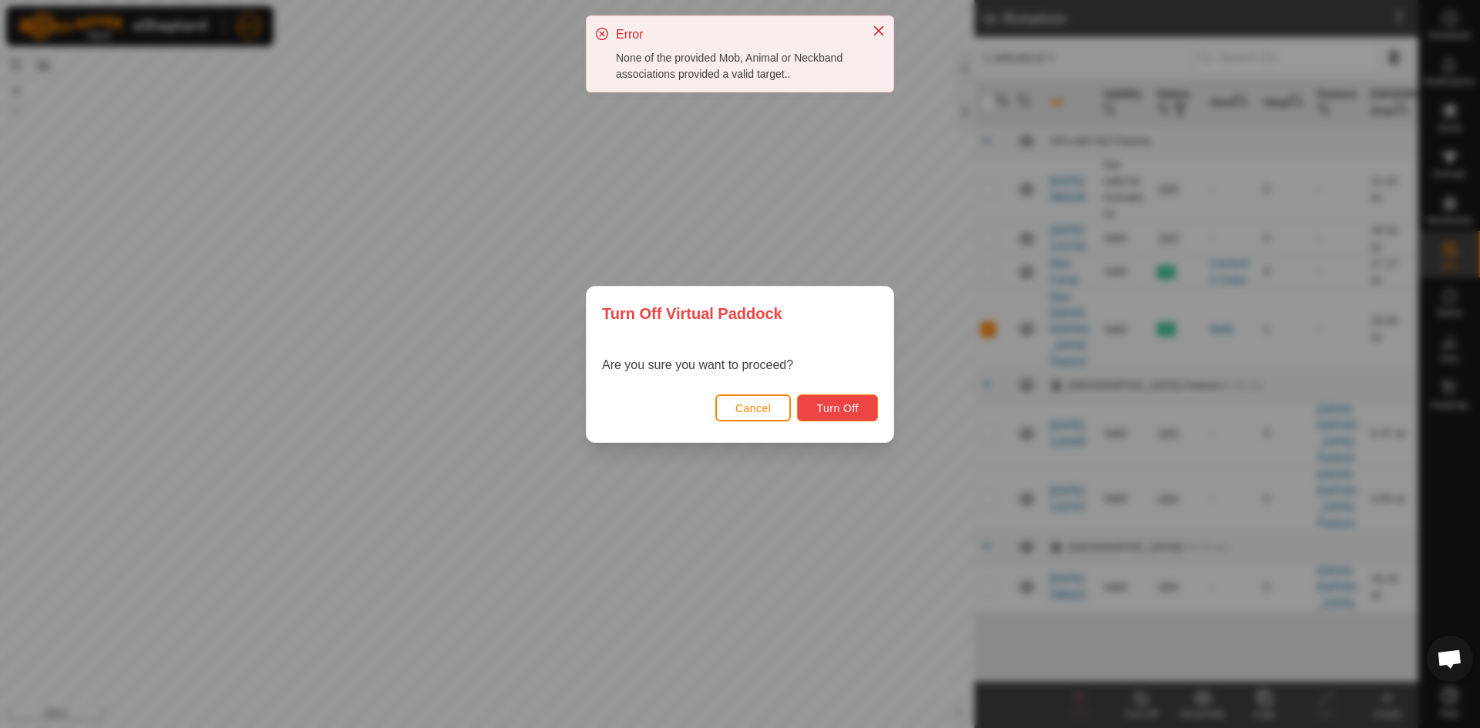
click at [836, 397] on button "Turn Off" at bounding box center [837, 408] width 81 height 27
click at [879, 29] on icon "Close" at bounding box center [878, 31] width 12 height 12
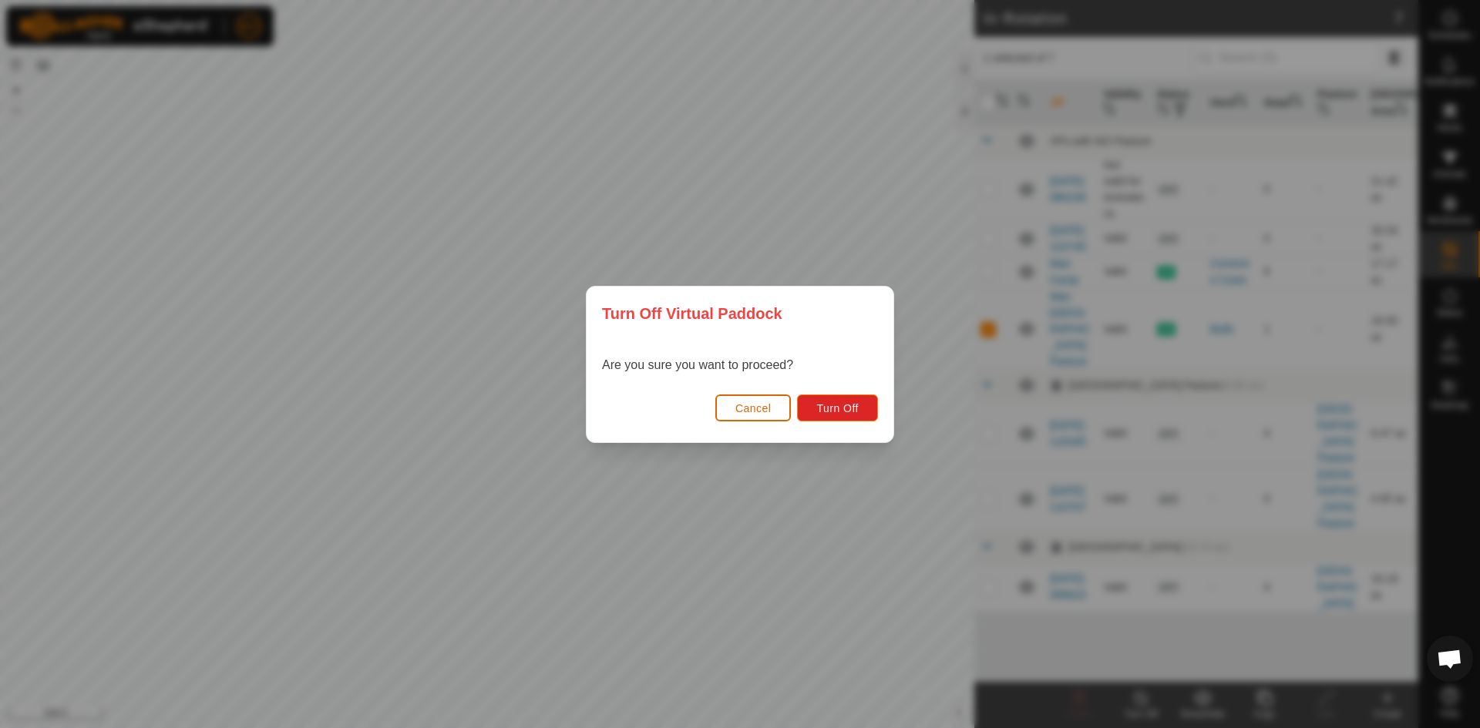
click at [768, 407] on span "Cancel" at bounding box center [753, 408] width 36 height 12
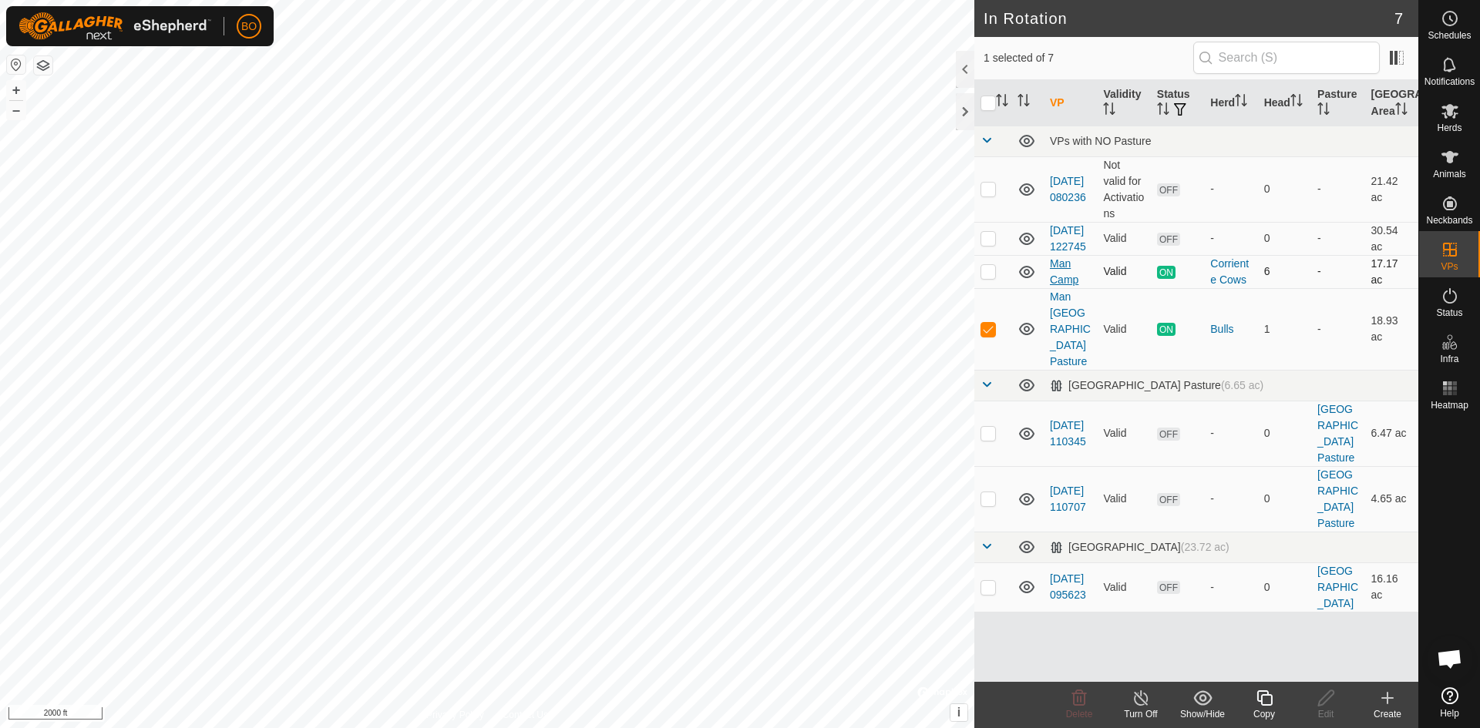
click at [1064, 286] on link "Man Camp" at bounding box center [1064, 271] width 29 height 29
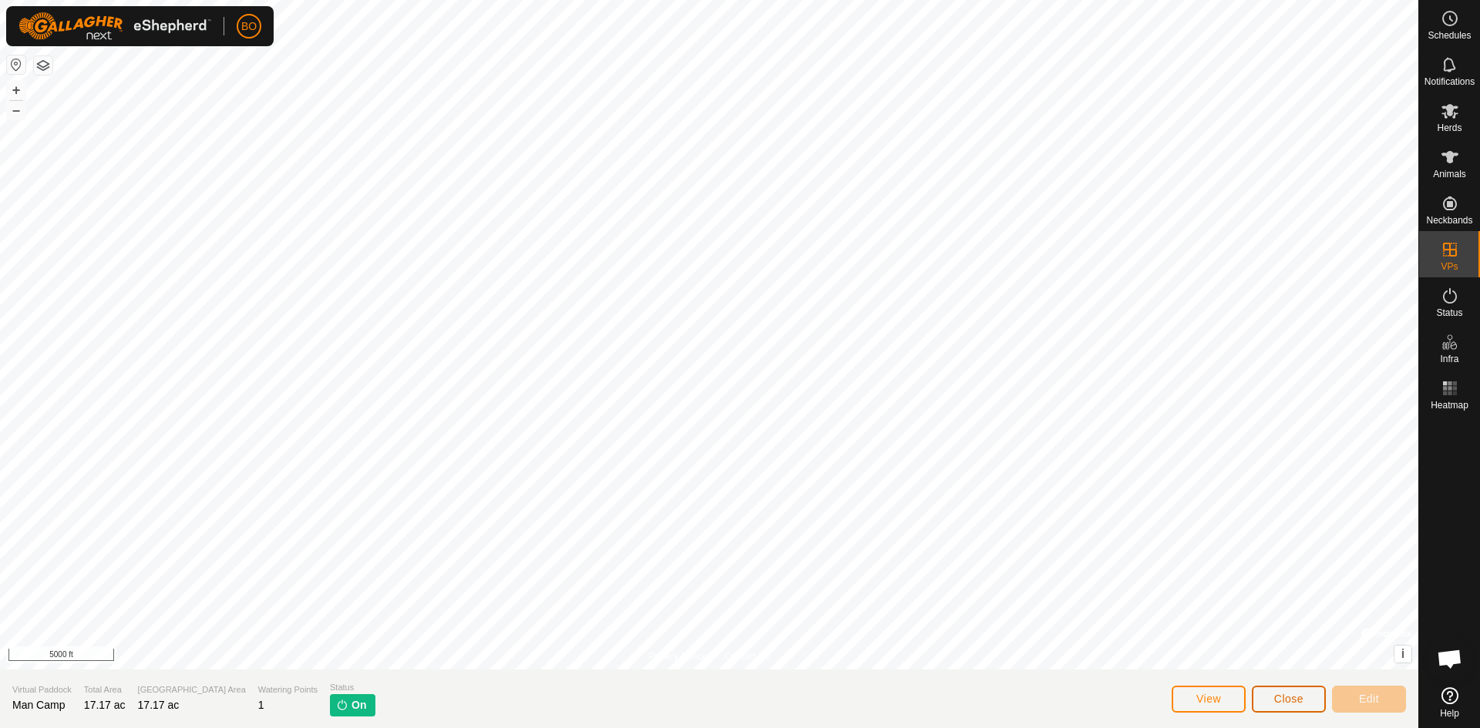
click at [1269, 700] on button "Close" at bounding box center [1289, 699] width 74 height 27
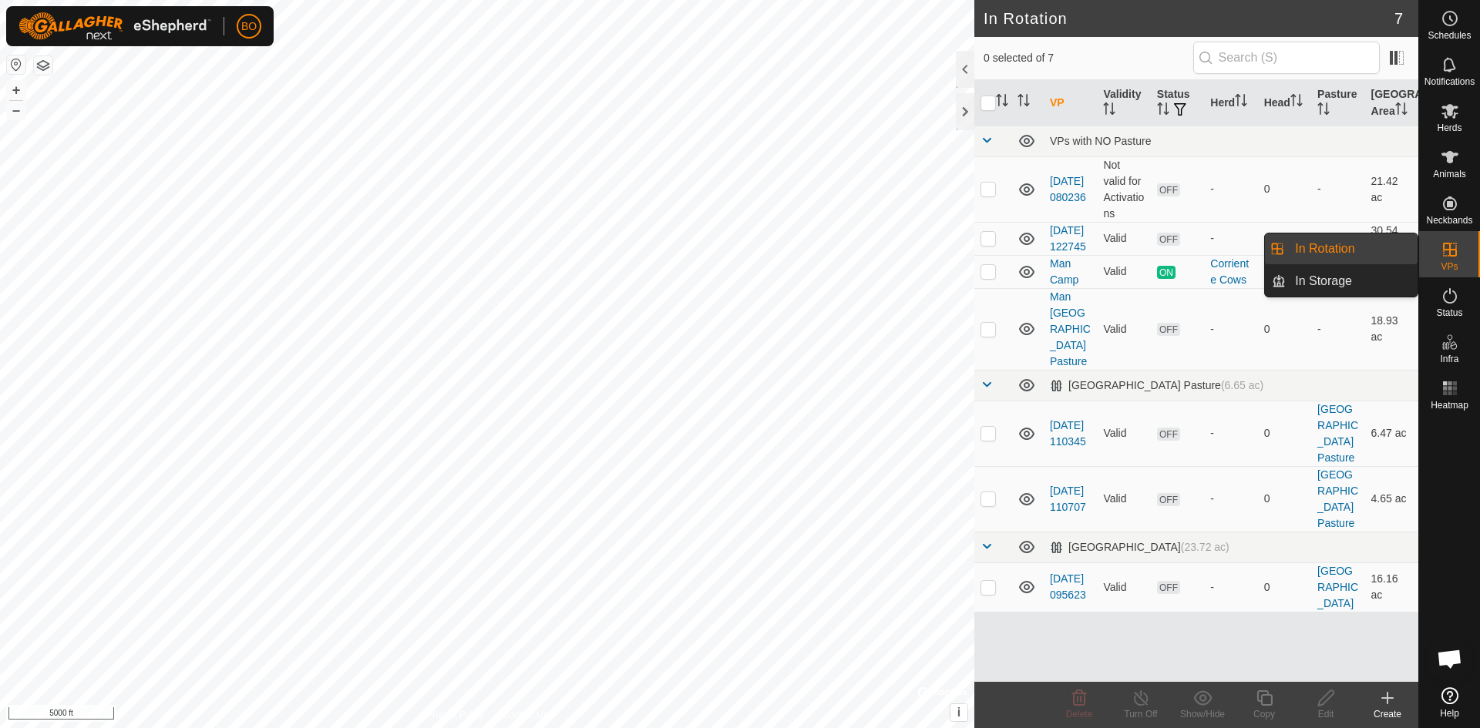
drag, startPoint x: 1447, startPoint y: 238, endPoint x: 1449, endPoint y: 257, distance: 19.4
click at [1449, 257] on icon at bounding box center [1449, 249] width 18 height 18
click at [1349, 270] on link "In Storage" at bounding box center [1352, 281] width 132 height 31
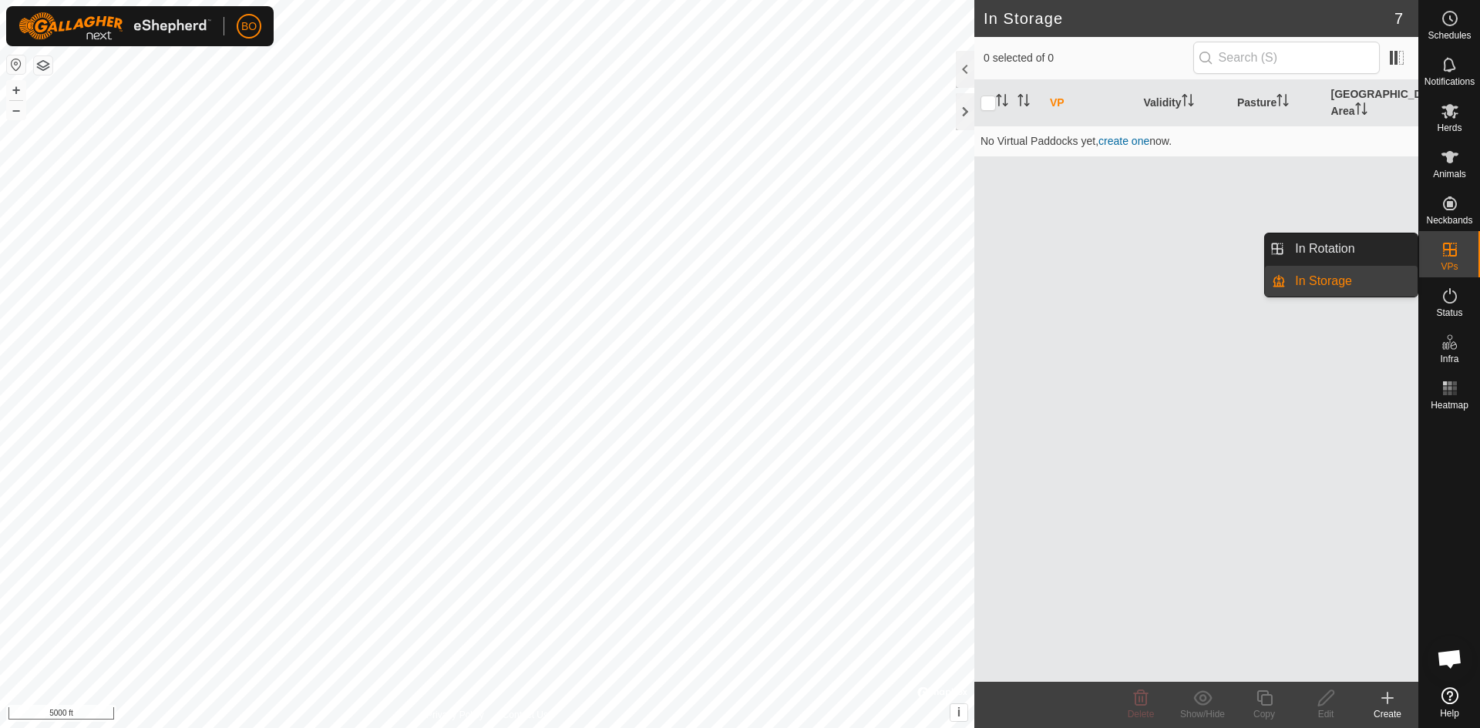
click at [1346, 257] on link "In Rotation" at bounding box center [1352, 249] width 132 height 31
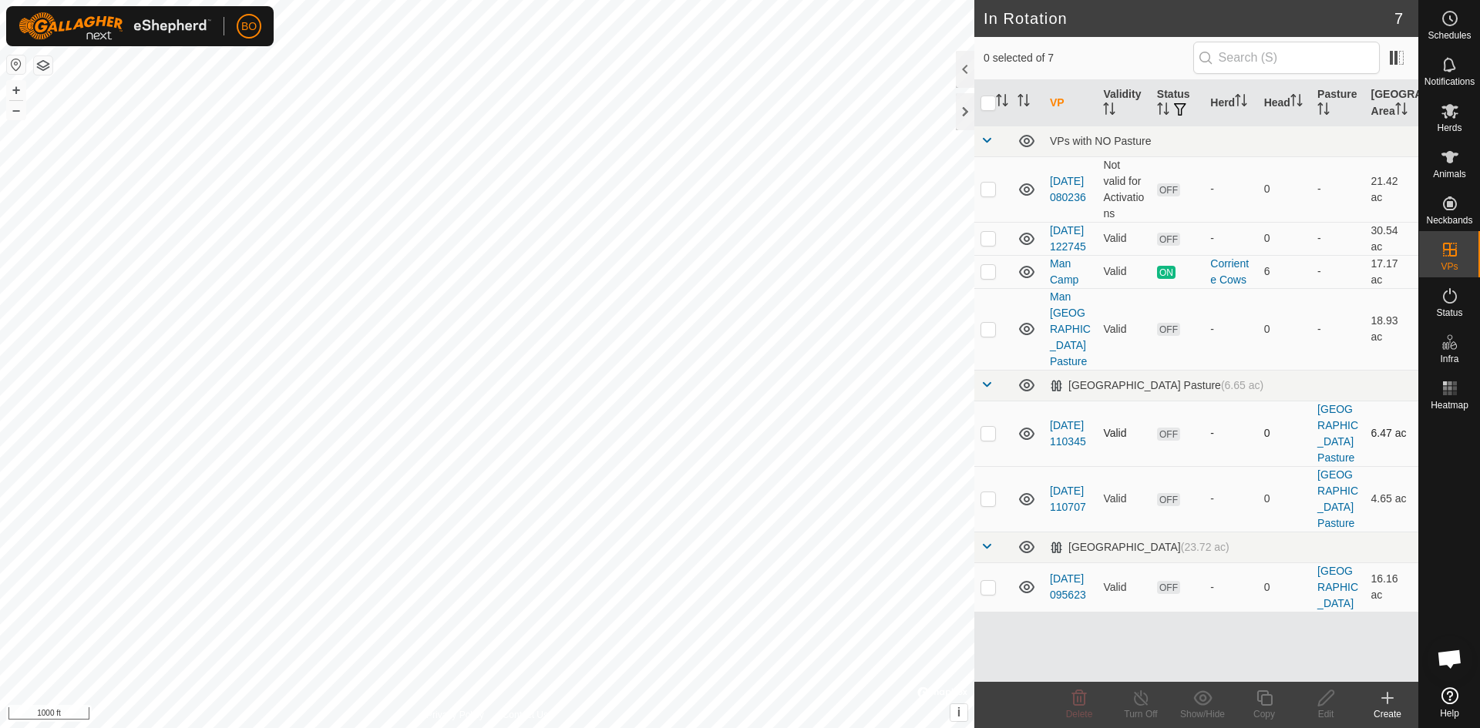
click at [1259, 457] on div "In Rotation 7 0 selected of 7 VP Validity Status Herd Head Pasture Grazing Area…" at bounding box center [709, 364] width 1418 height 728
click at [1023, 281] on icon at bounding box center [1026, 272] width 18 height 18
click at [1021, 274] on icon at bounding box center [1020, 273] width 2 height 2
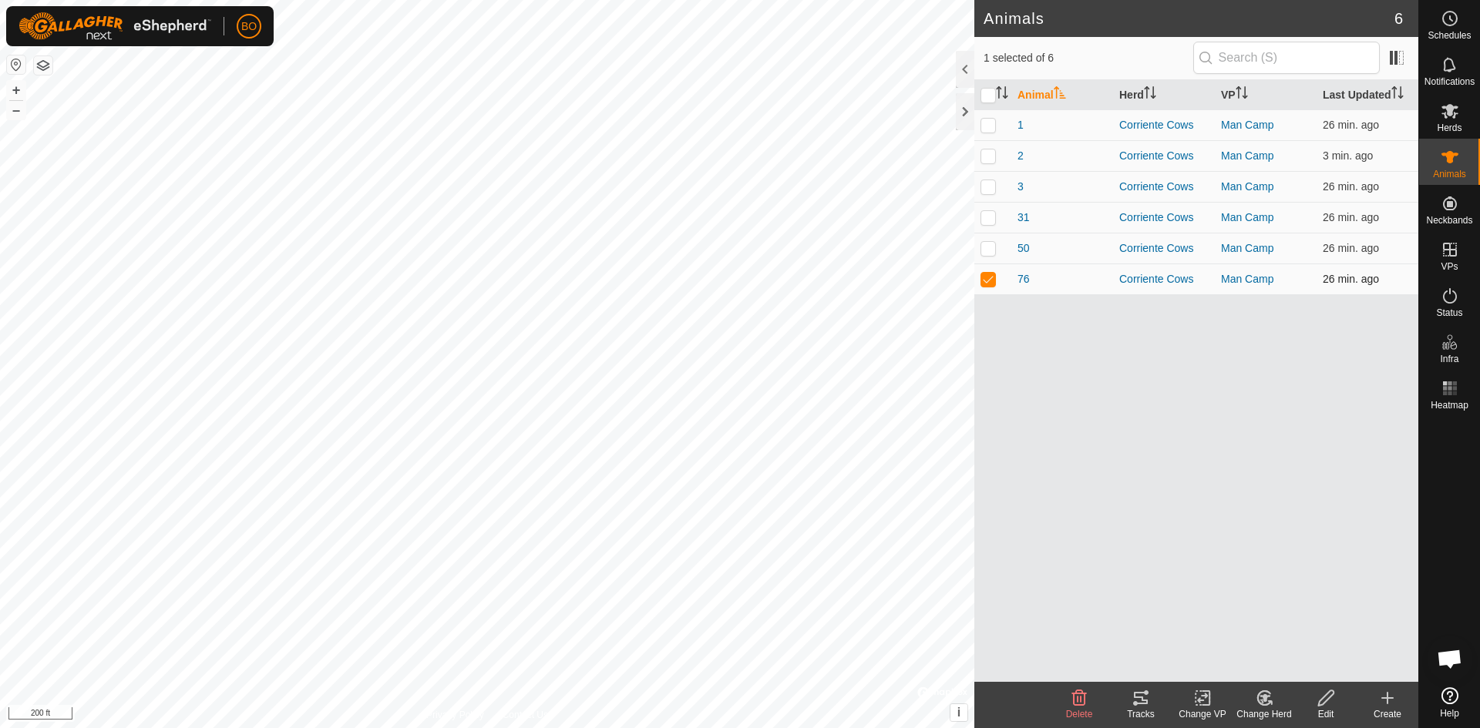
click at [984, 279] on p-checkbox at bounding box center [987, 279] width 15 height 12
checkbox input "false"
click at [990, 156] on p-checkbox at bounding box center [987, 156] width 15 height 12
checkbox input "false"
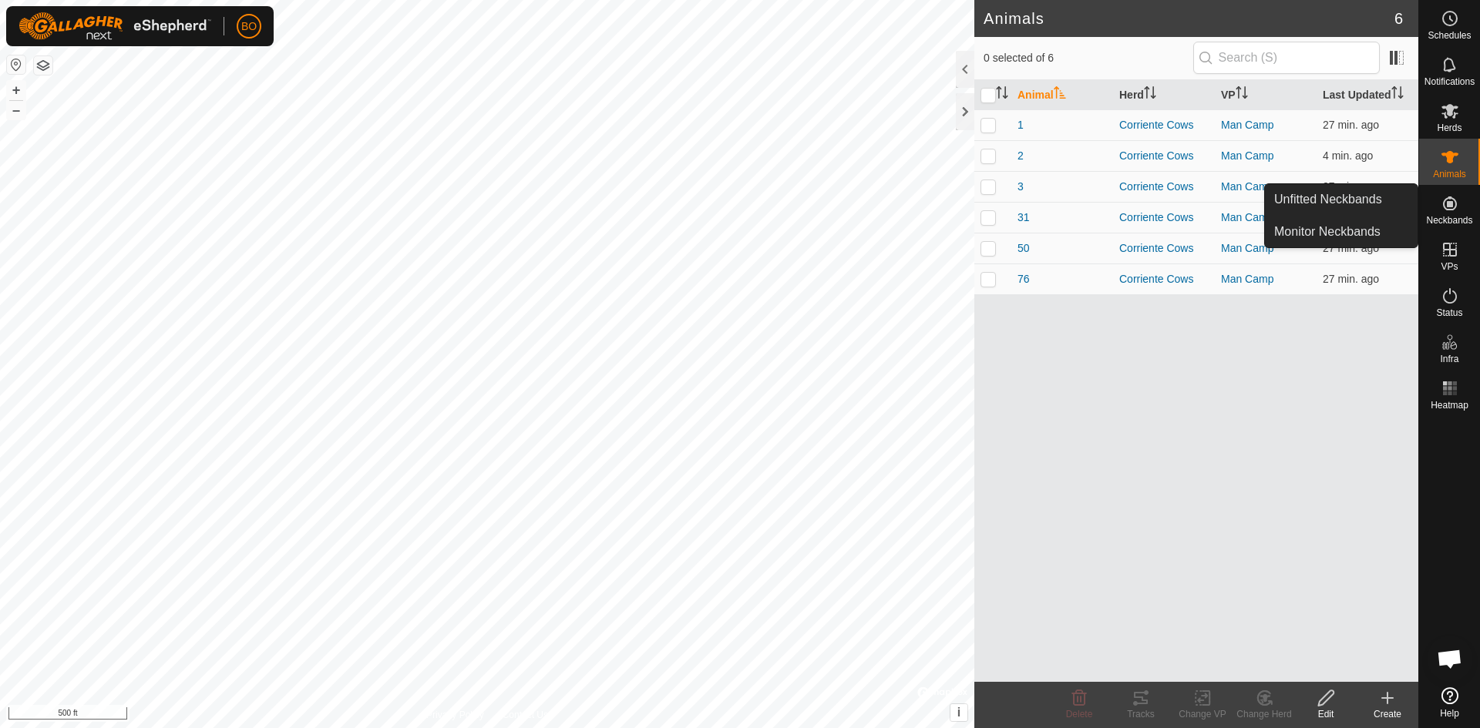
click at [1454, 205] on icon at bounding box center [1449, 203] width 18 height 18
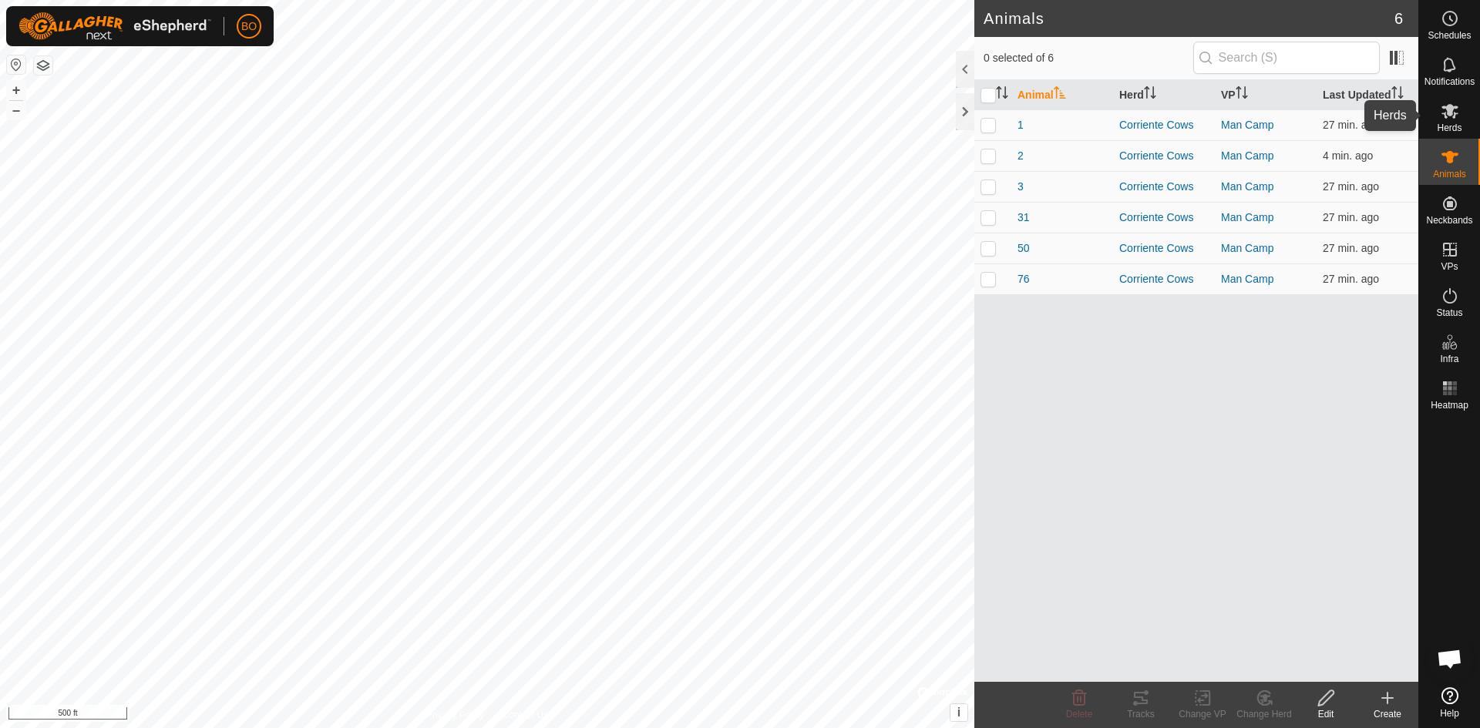
click at [1452, 113] on icon at bounding box center [1449, 111] width 17 height 15
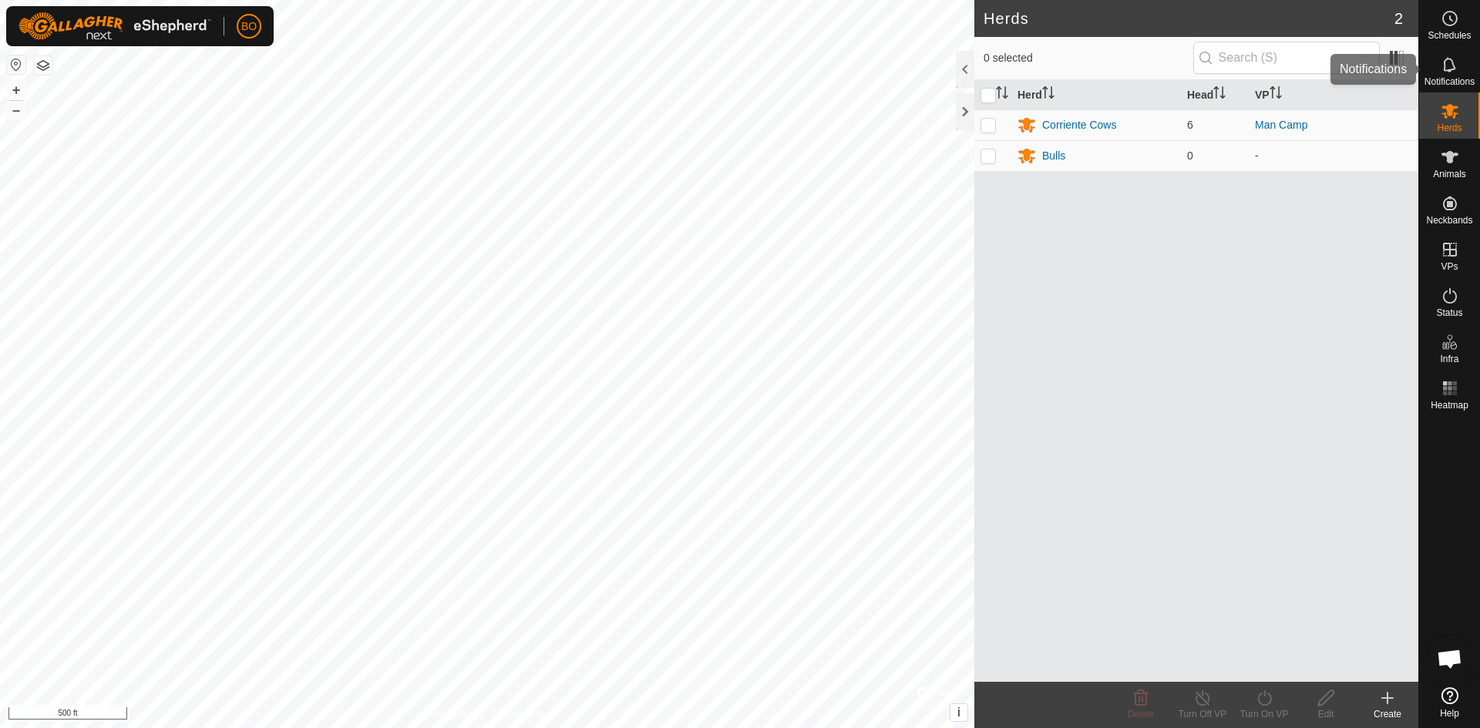
click at [1450, 61] on icon at bounding box center [1449, 64] width 18 height 18
